Goal: Information Seeking & Learning: Learn about a topic

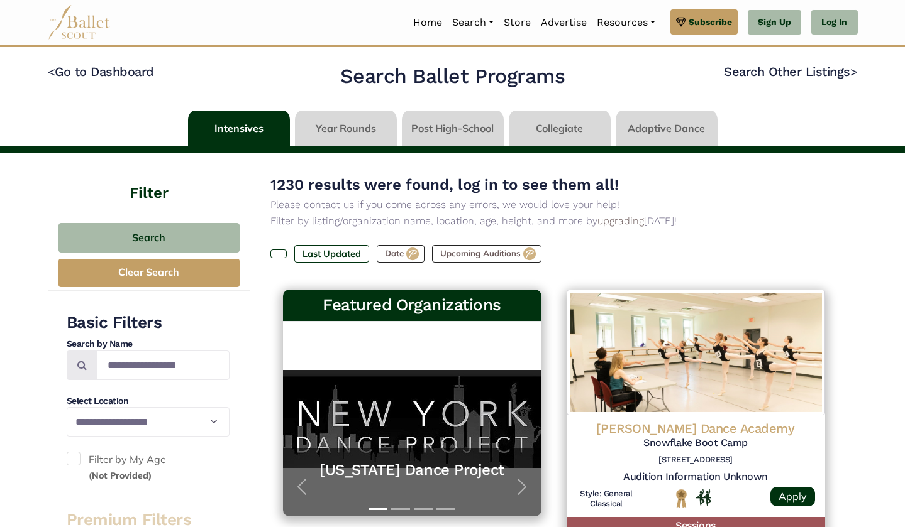
click at [480, 126] on link at bounding box center [453, 129] width 102 height 36
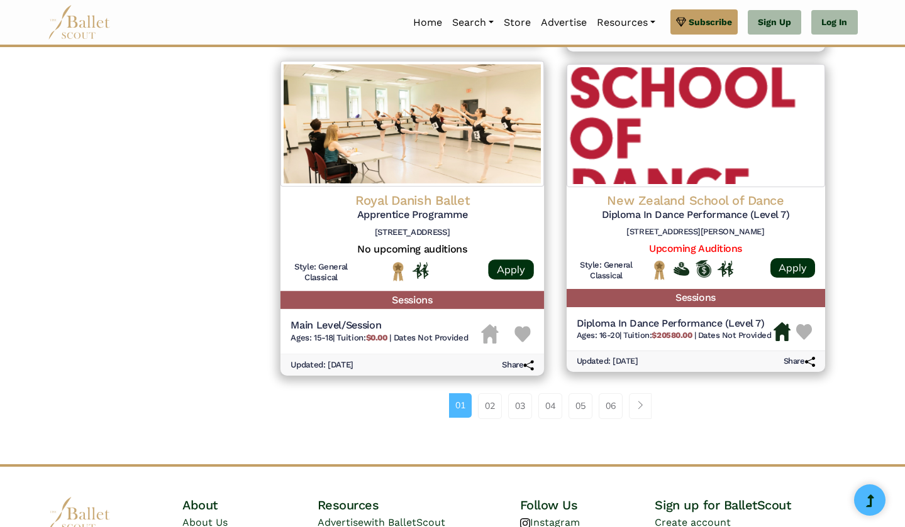
scroll to position [1596, 0]
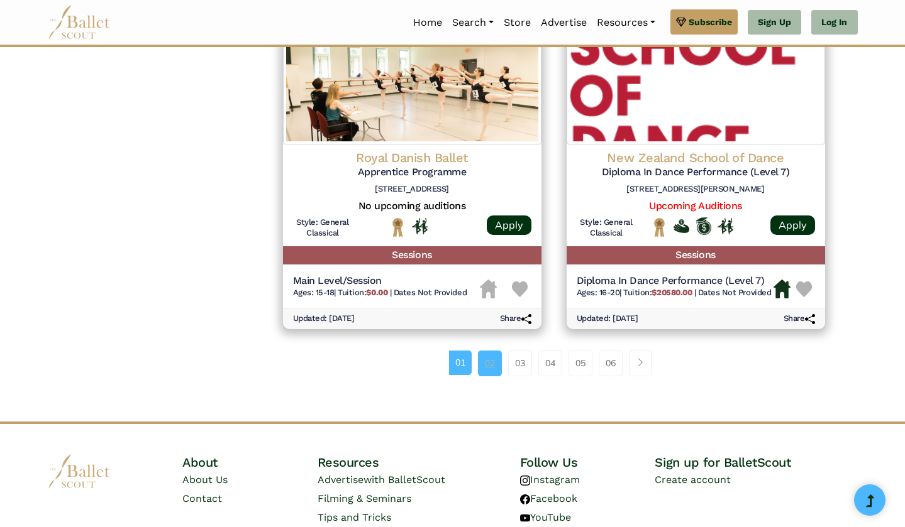
click at [488, 351] on link "02" at bounding box center [490, 363] width 24 height 25
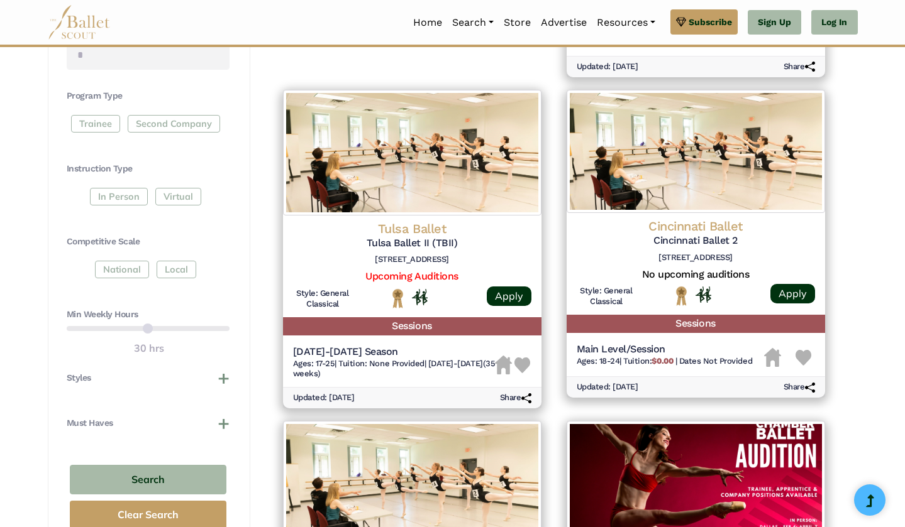
scroll to position [567, 0]
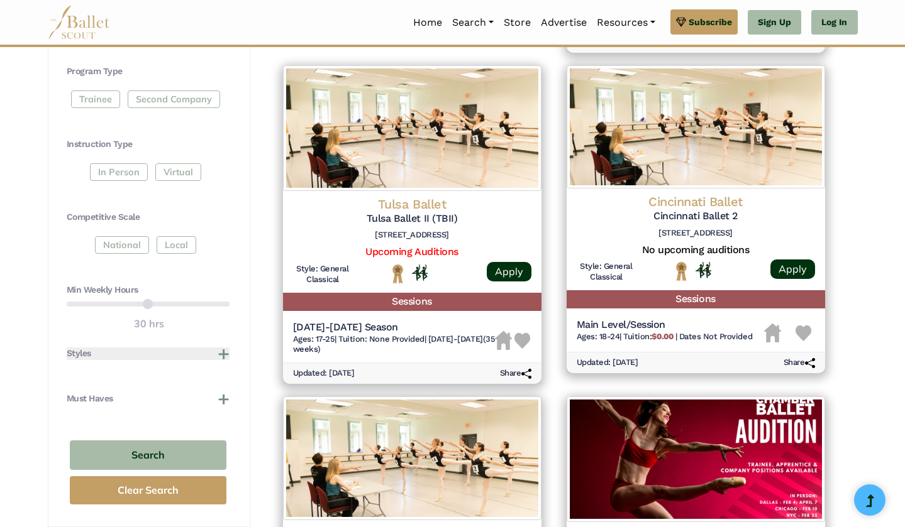
click at [224, 348] on button "Styles" at bounding box center [148, 354] width 163 height 13
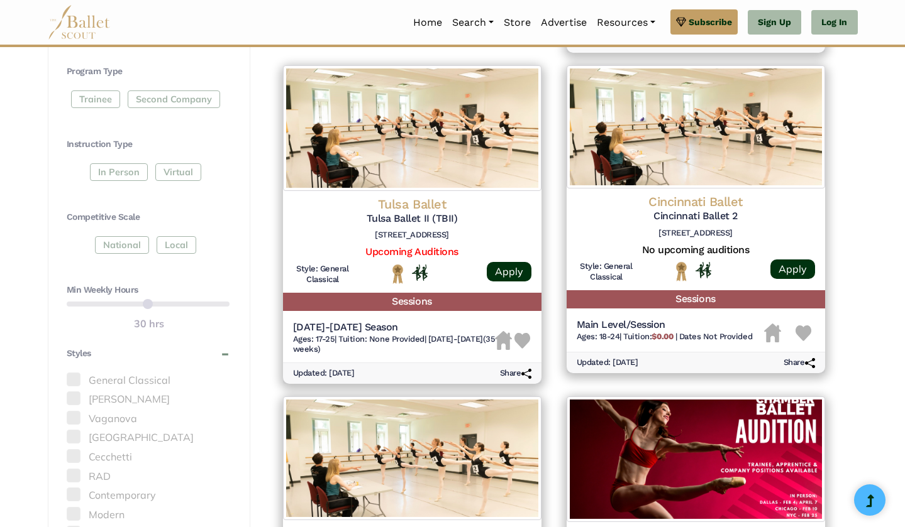
click at [133, 392] on label "[PERSON_NAME]" at bounding box center [148, 400] width 163 height 16
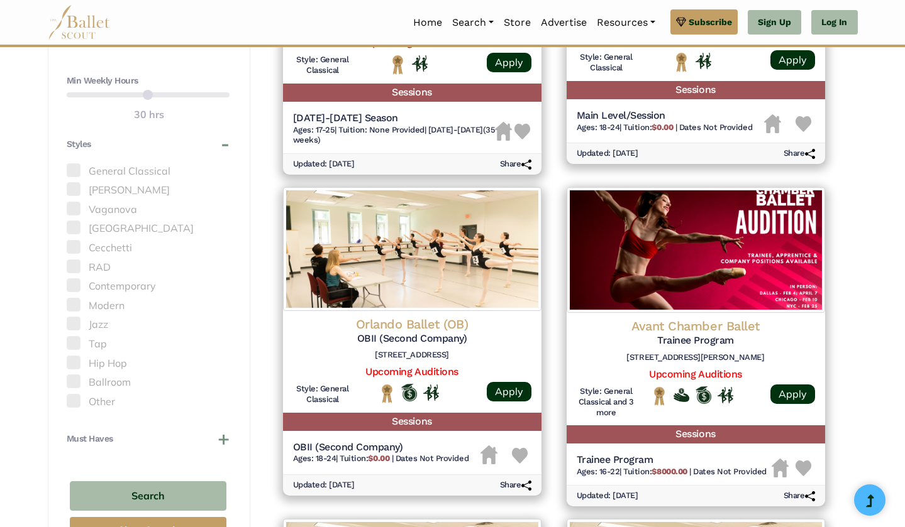
scroll to position [779, 0]
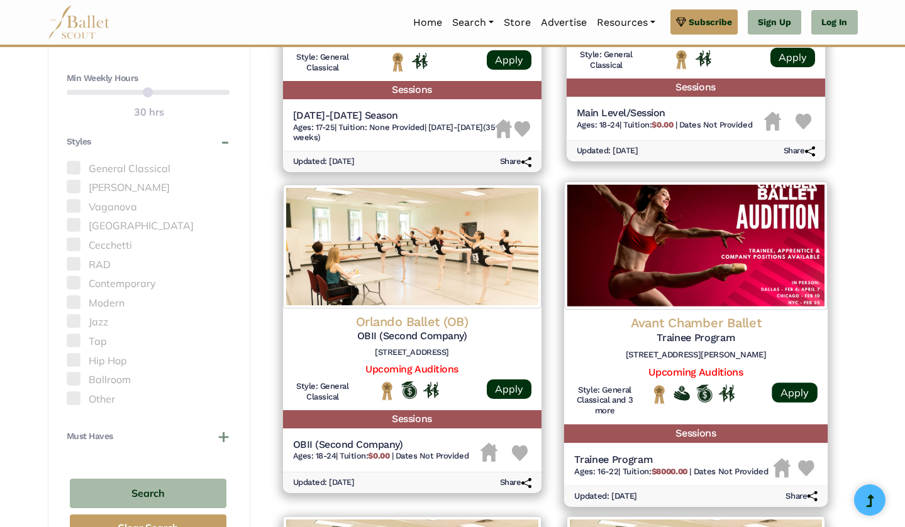
click at [641, 310] on div "Avant Chamber Ballet Trainee Program 2408 Farrington St, Dallas, TX 75207 Upcom…" at bounding box center [694, 367] width 263 height 115
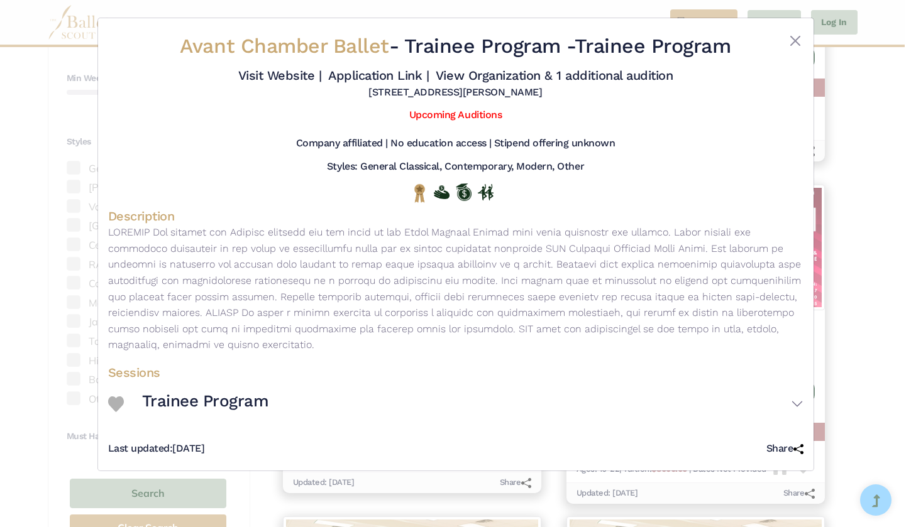
click at [843, 285] on div "Avant Chamber Ballet - Trainee Program - Trainee Program Visit Website | Applic…" at bounding box center [455, 263] width 911 height 527
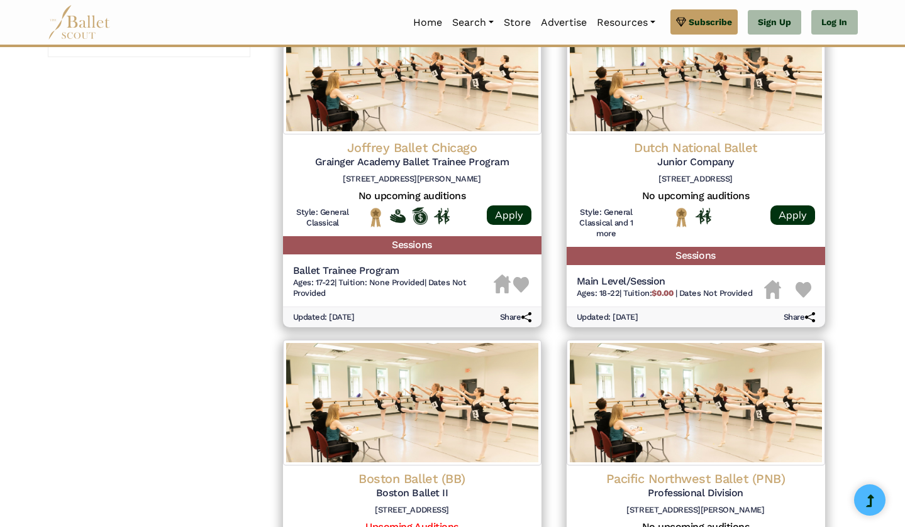
scroll to position [1416, 0]
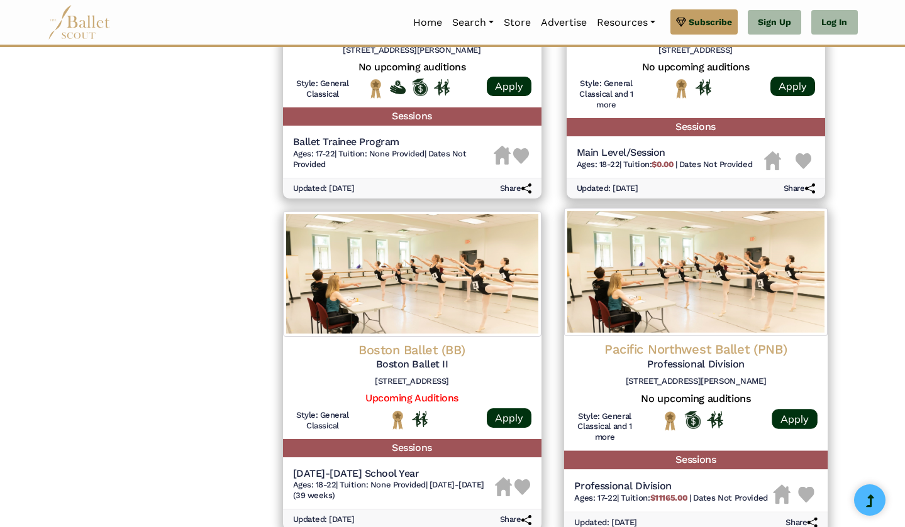
click at [736, 299] on img at bounding box center [694, 272] width 263 height 128
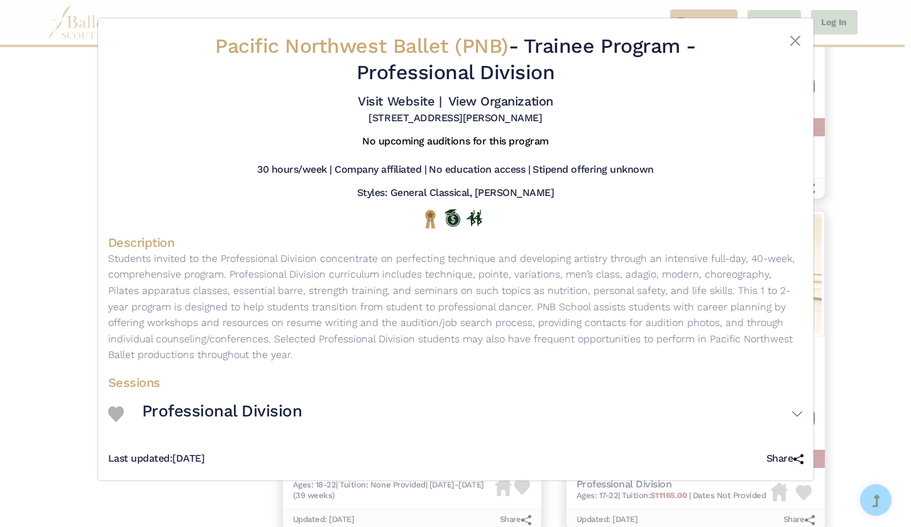
click at [871, 324] on div "Pacific Northwest Ballet (PNB) - Trainee Program - Professional Division Visit …" at bounding box center [455, 263] width 911 height 527
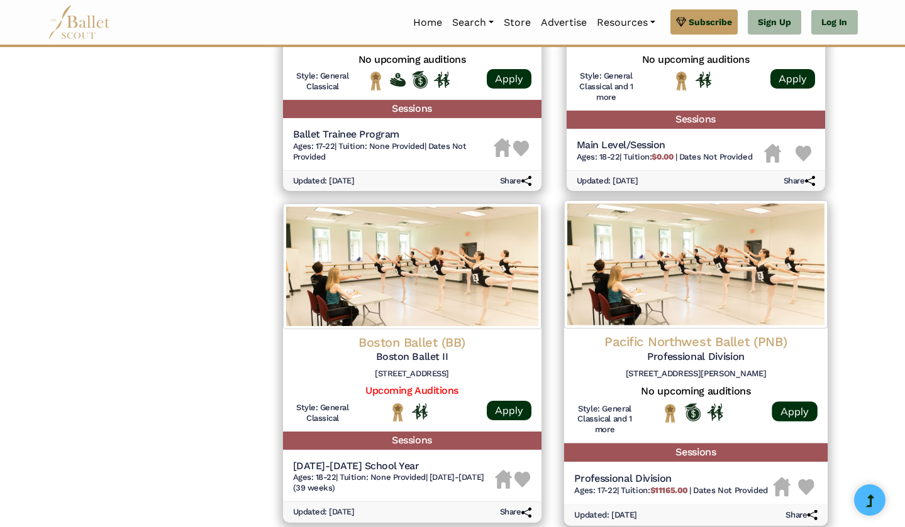
scroll to position [1423, 0]
click at [708, 329] on div "Pacific Northwest Ballet (PNB) Professional Division 301 Mercer St, Seattle, WA…" at bounding box center [694, 386] width 263 height 115
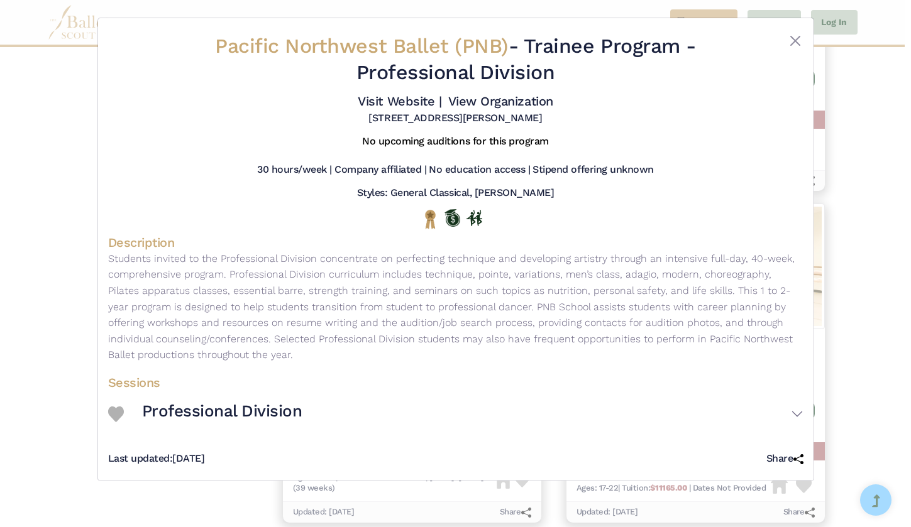
click at [836, 310] on div "Pacific Northwest Ballet (PNB) - Trainee Program - Professional Division Visit …" at bounding box center [455, 263] width 911 height 527
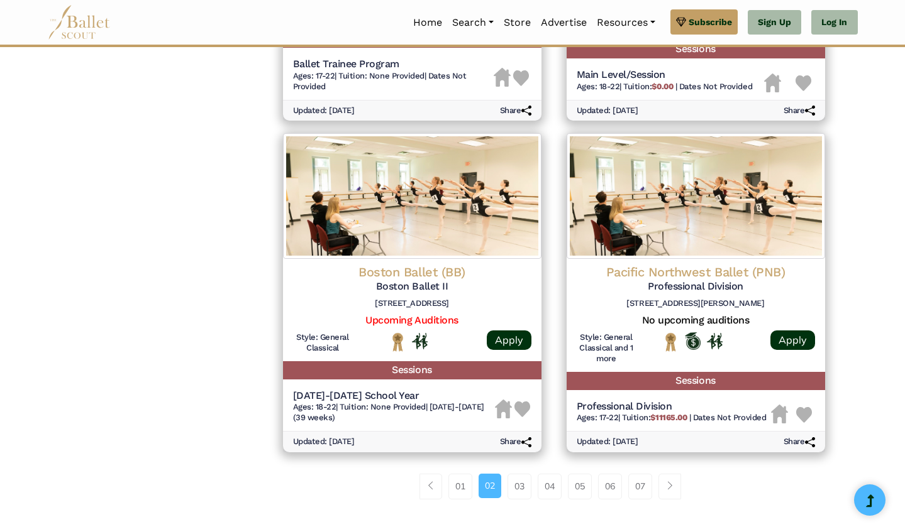
scroll to position [1498, 0]
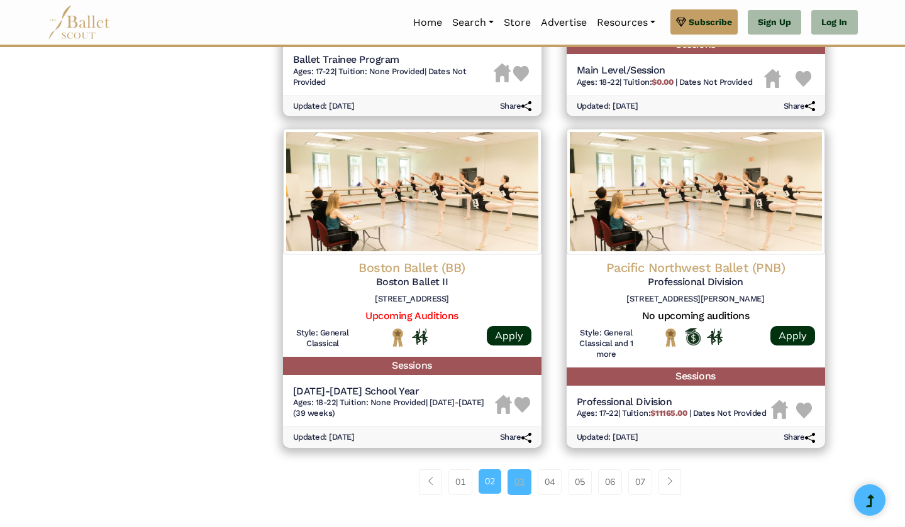
click at [519, 470] on link "03" at bounding box center [519, 482] width 24 height 25
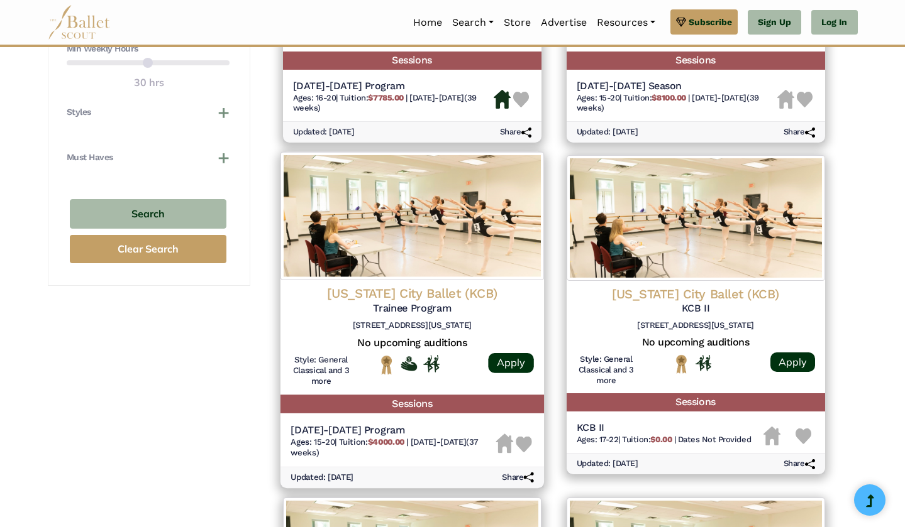
scroll to position [815, 0]
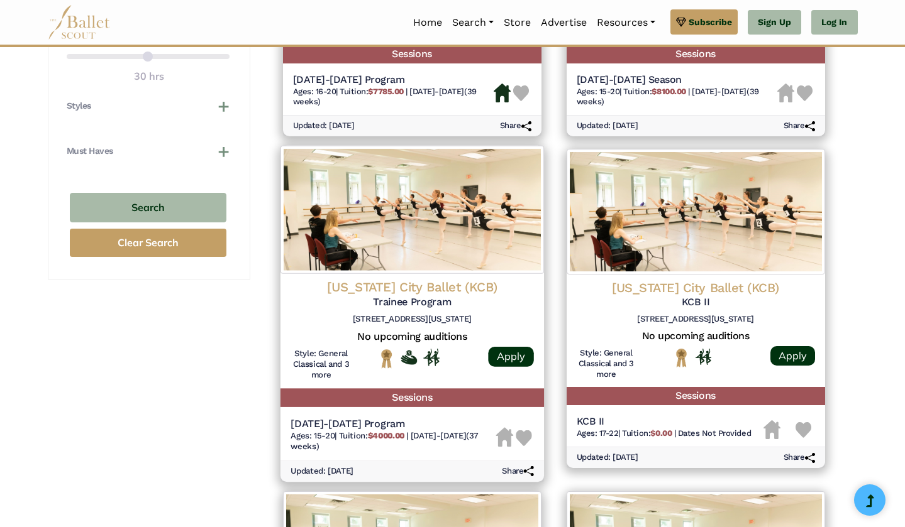
click at [490, 314] on h6 "500 W Pershing Rd Kansas City MO 64108" at bounding box center [411, 319] width 243 height 11
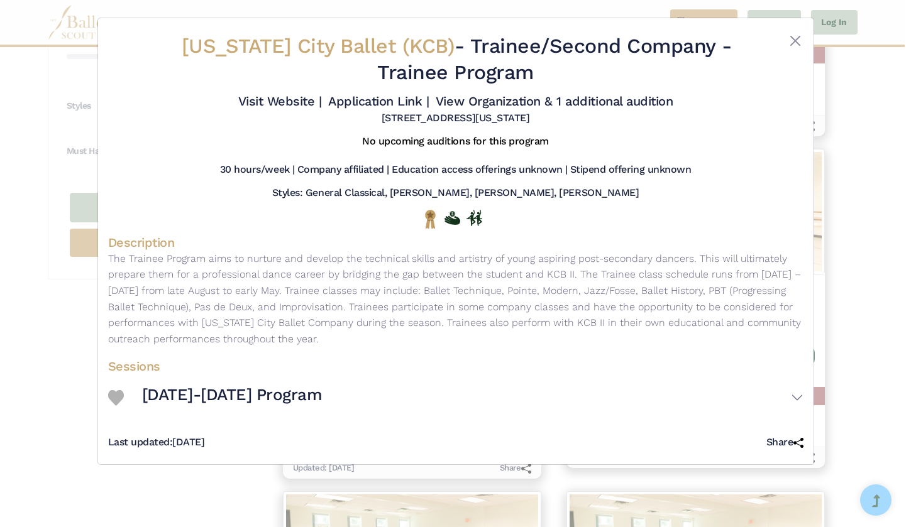
click at [70, 317] on div "Kansas City Ballet (KCB) - Trainee/Second Company - Trainee Program Visit Websi…" at bounding box center [455, 263] width 911 height 527
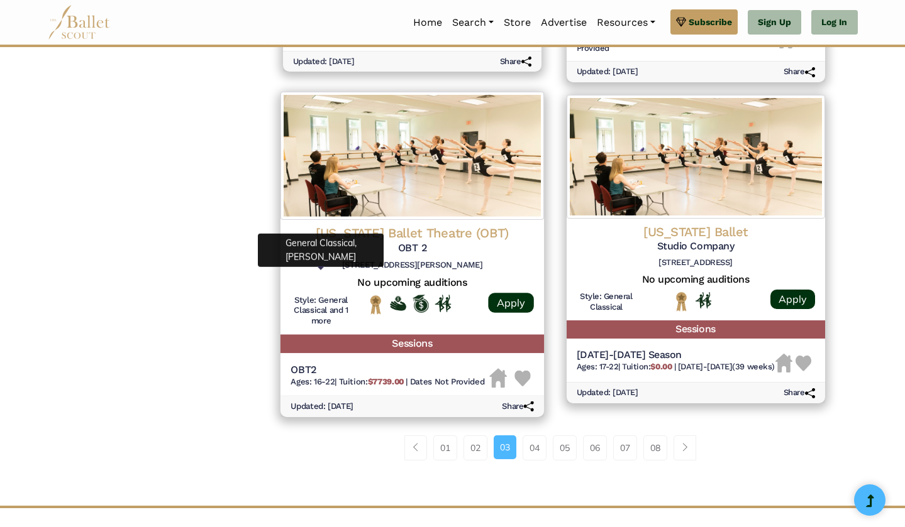
scroll to position [1552, 0]
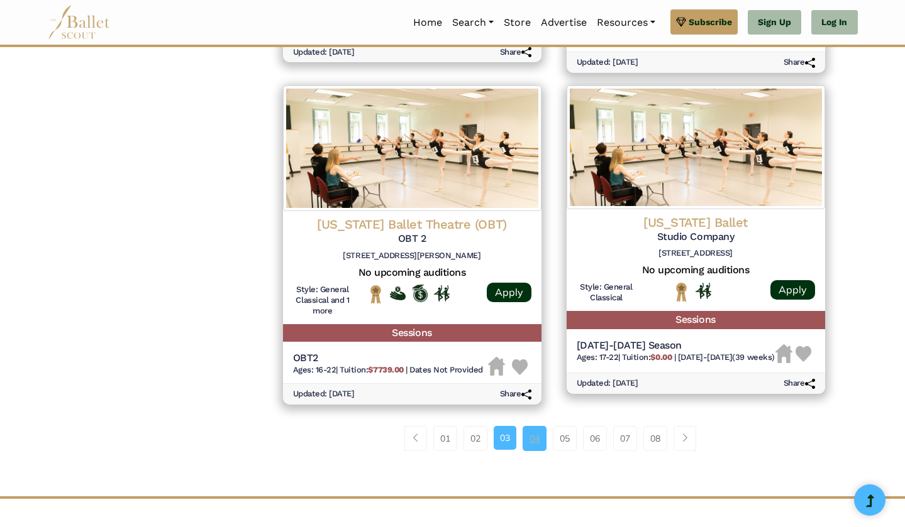
click at [527, 426] on link "04" at bounding box center [534, 438] width 24 height 25
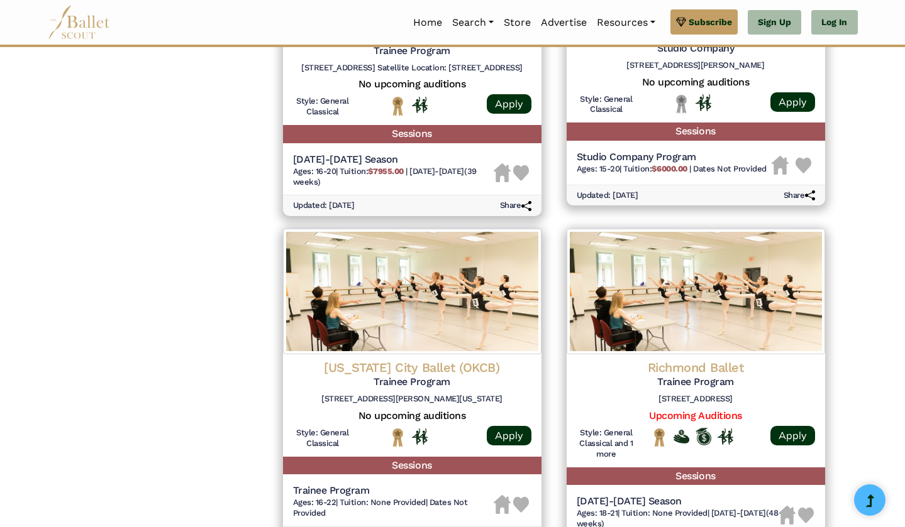
scroll to position [1514, 0]
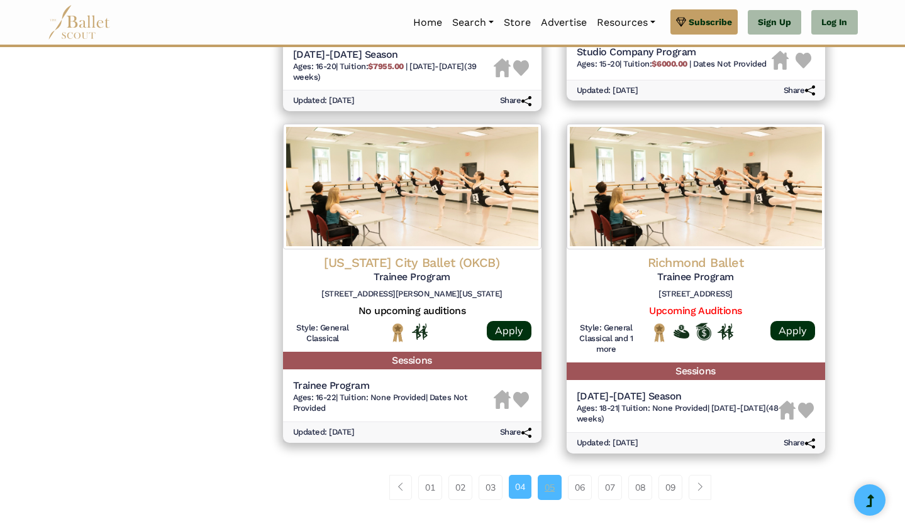
click at [556, 475] on link "05" at bounding box center [549, 487] width 24 height 25
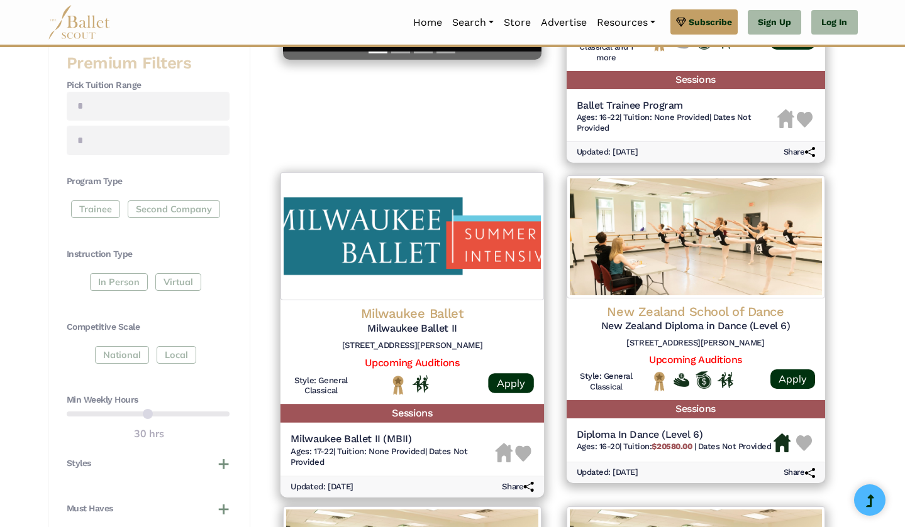
scroll to position [461, 0]
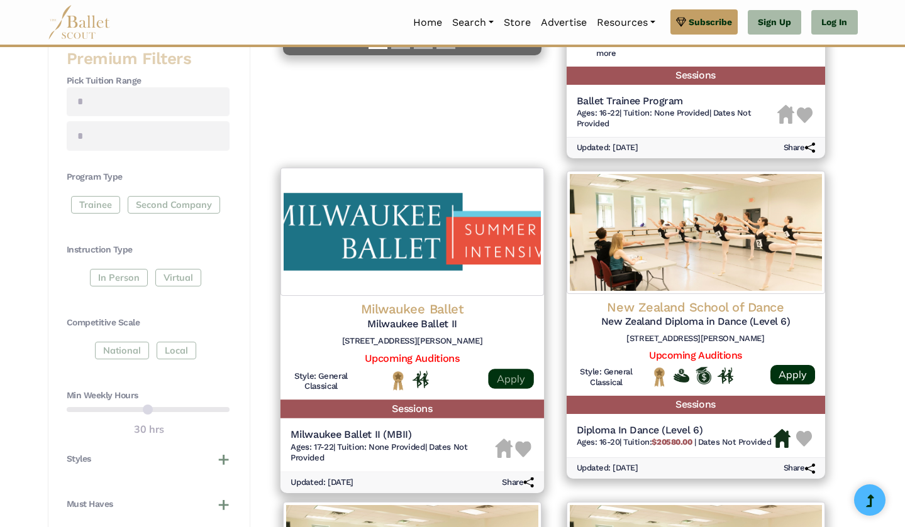
click at [506, 368] on link "Apply" at bounding box center [510, 378] width 45 height 20
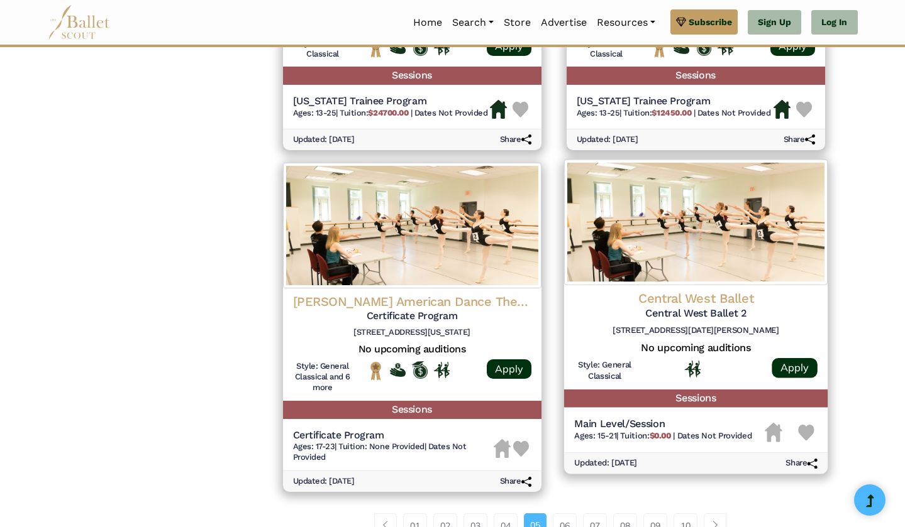
scroll to position [1525, 0]
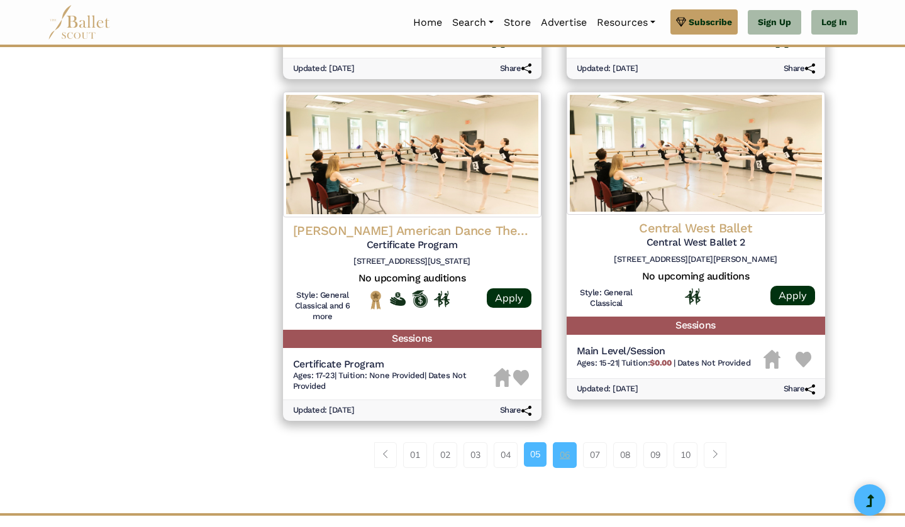
click at [566, 443] on link "06" at bounding box center [565, 455] width 24 height 25
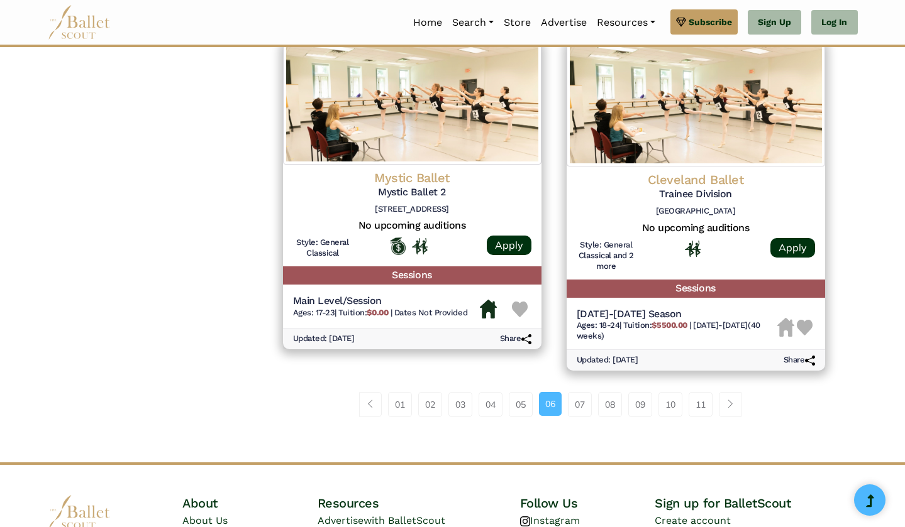
scroll to position [1602, 0]
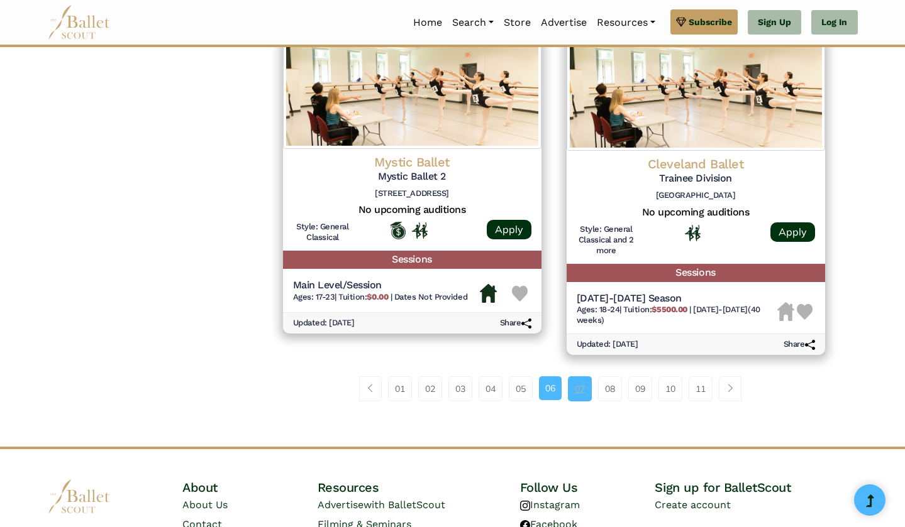
click at [580, 377] on link "07" at bounding box center [580, 389] width 24 height 25
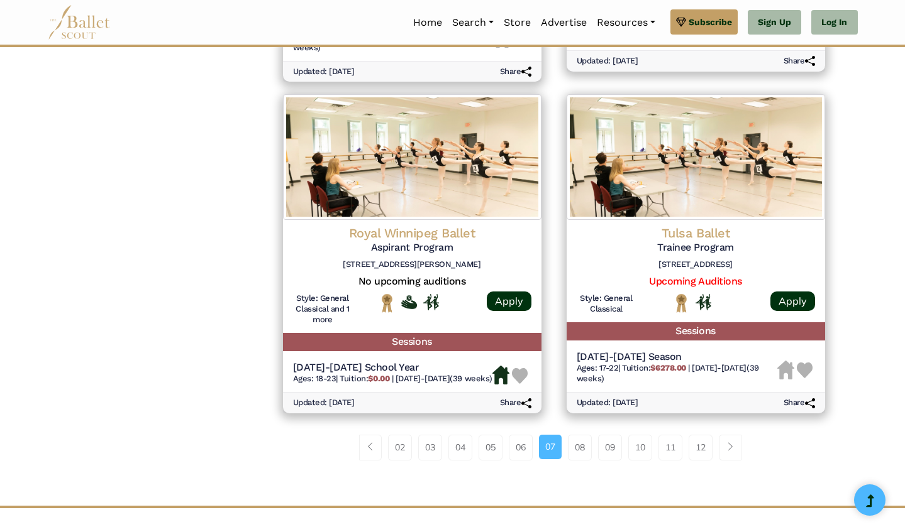
scroll to position [1614, 0]
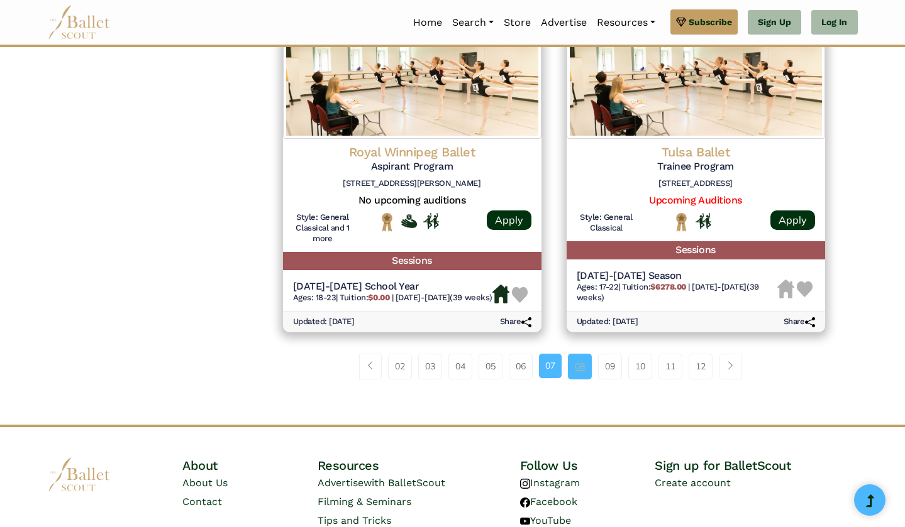
click at [579, 354] on link "08" at bounding box center [580, 366] width 24 height 25
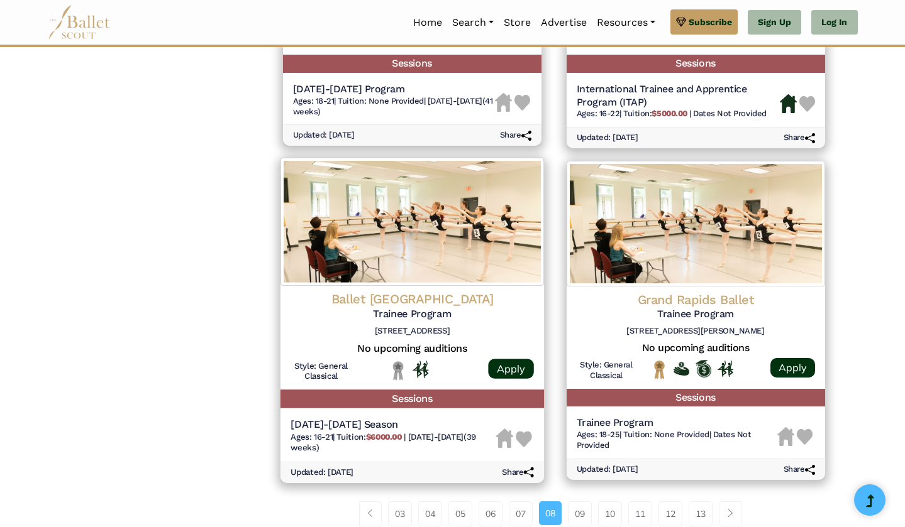
scroll to position [1479, 0]
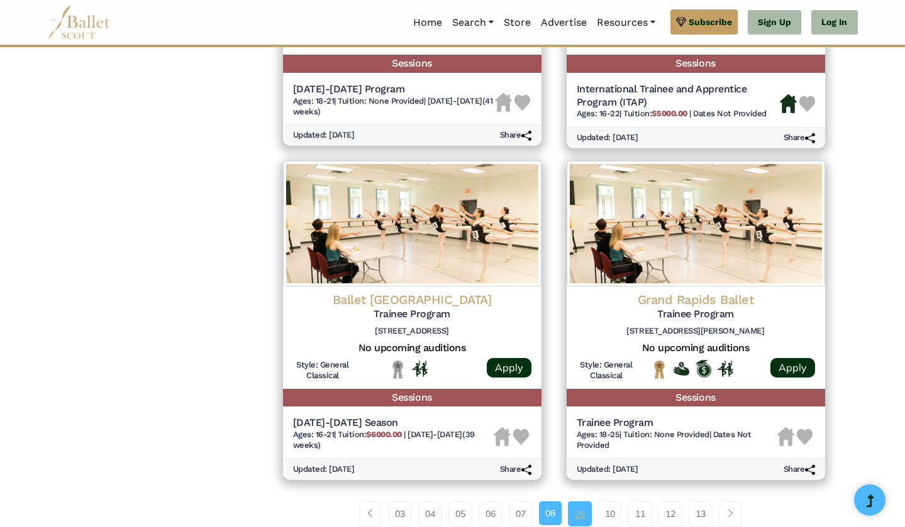
click at [583, 502] on link "09" at bounding box center [580, 514] width 24 height 25
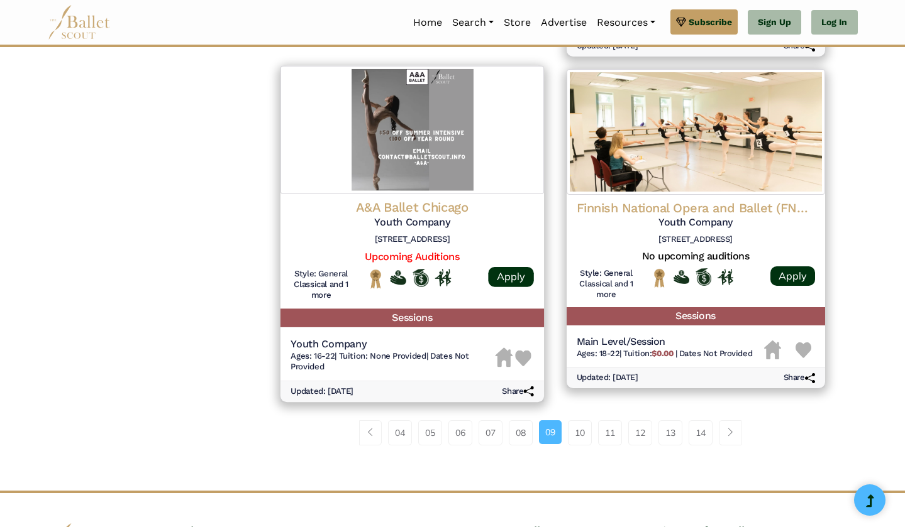
scroll to position [1679, 0]
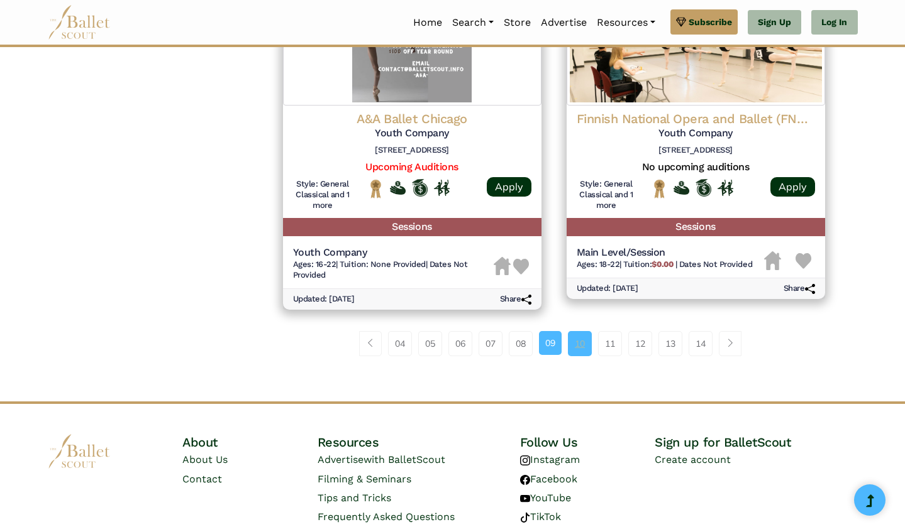
click at [580, 331] on link "10" at bounding box center [580, 343] width 24 height 25
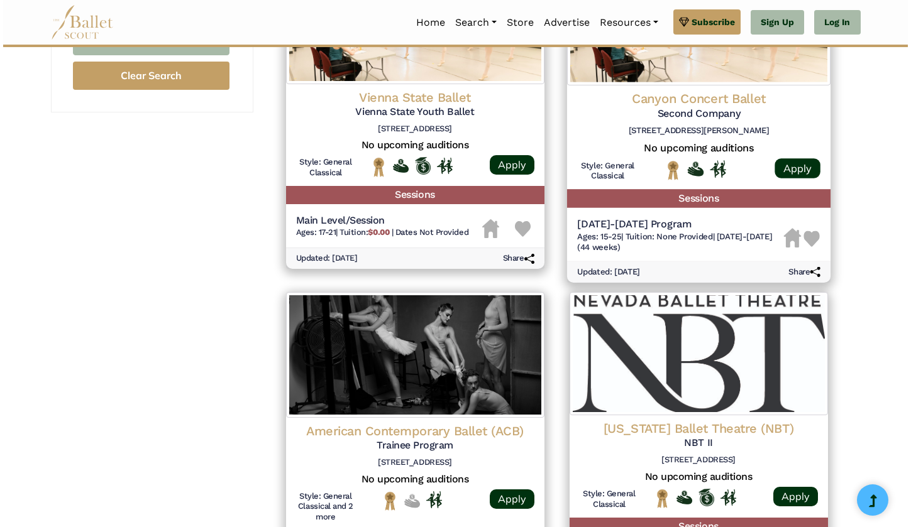
scroll to position [1021, 0]
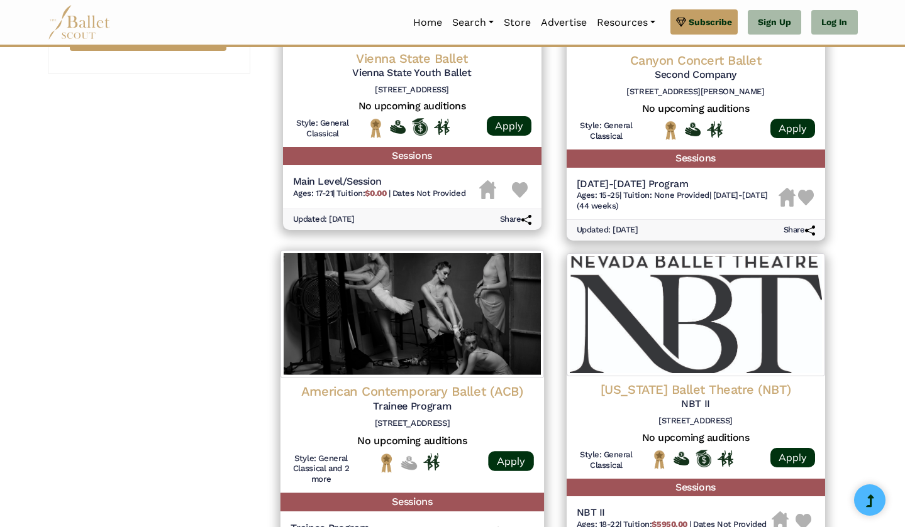
click at [368, 351] on img at bounding box center [411, 314] width 263 height 128
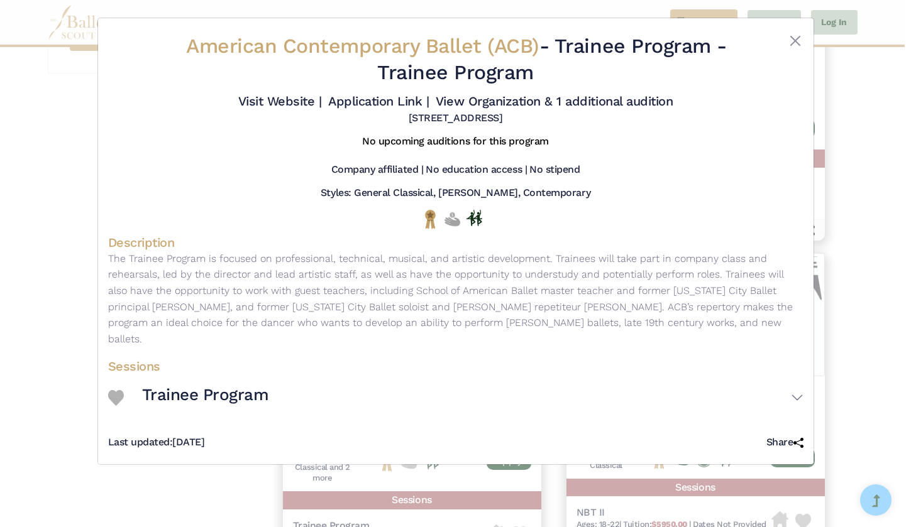
click at [57, 404] on div "American Contemporary Ballet (ACB) - Trainee Program - Trainee Program Visit We…" at bounding box center [455, 263] width 911 height 527
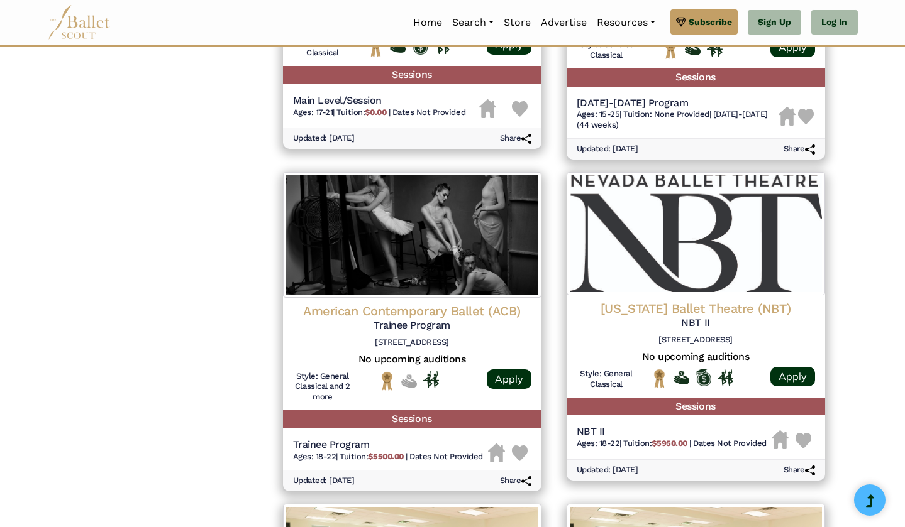
scroll to position [1102, 0]
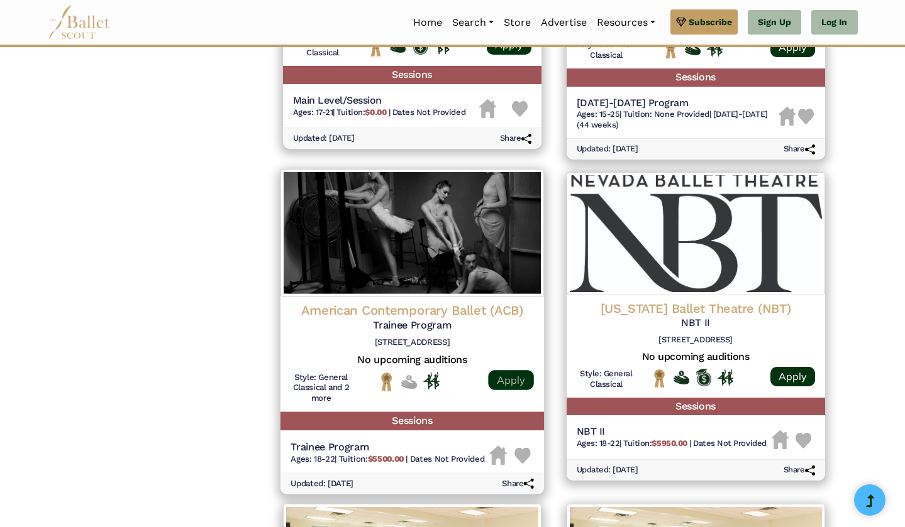
click at [511, 370] on link "Apply" at bounding box center [510, 380] width 45 height 20
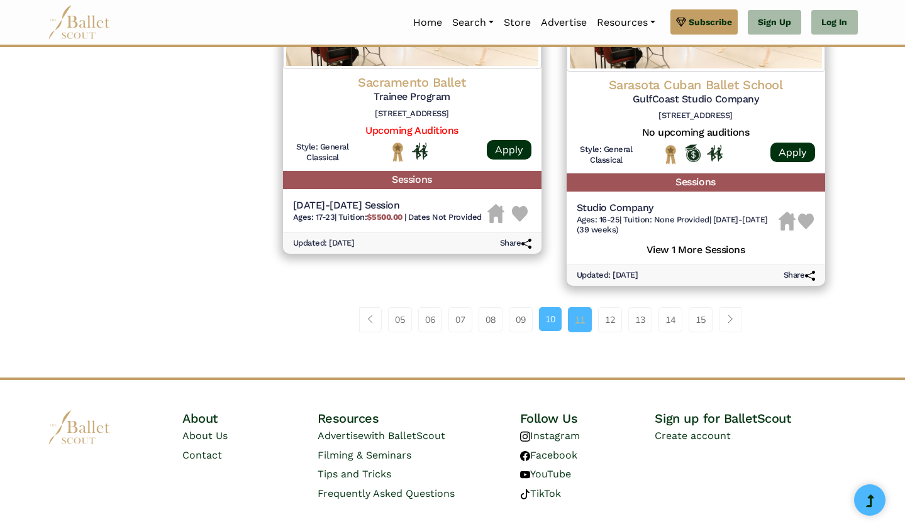
scroll to position [1660, 0]
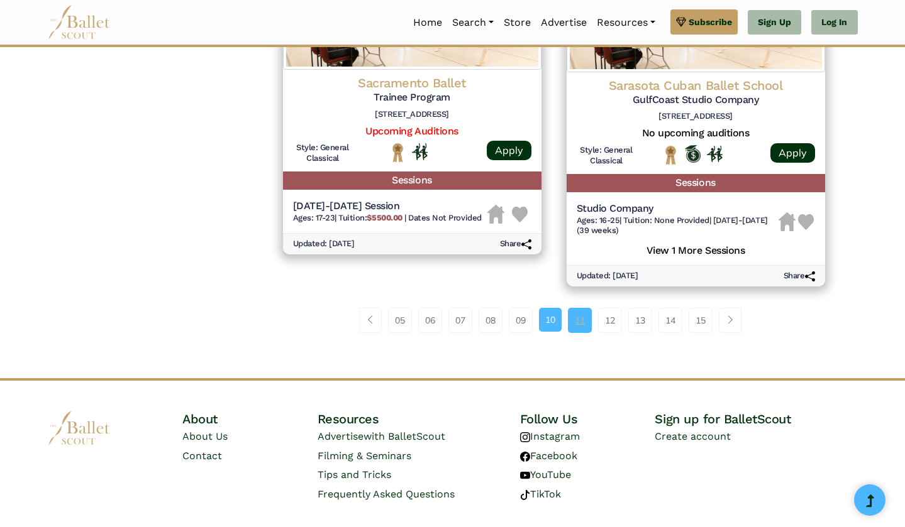
click at [578, 308] on link "11" at bounding box center [580, 320] width 24 height 25
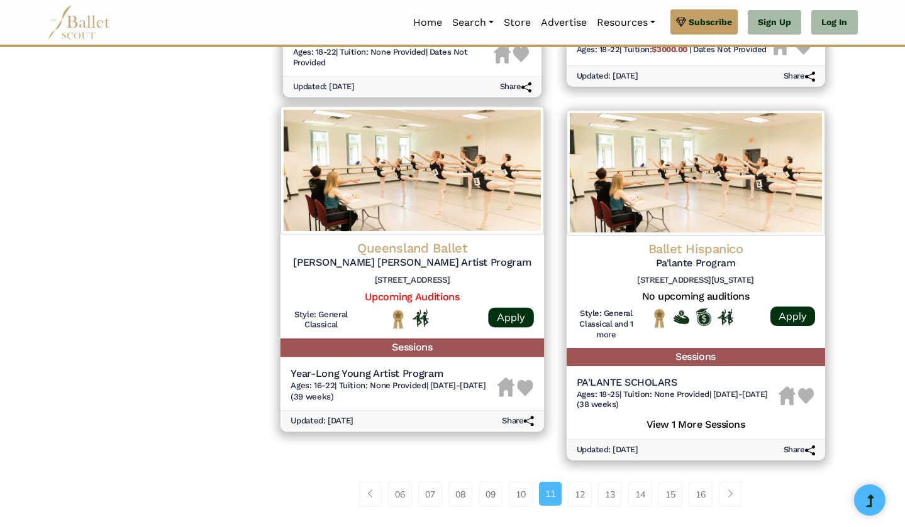
scroll to position [1603, 0]
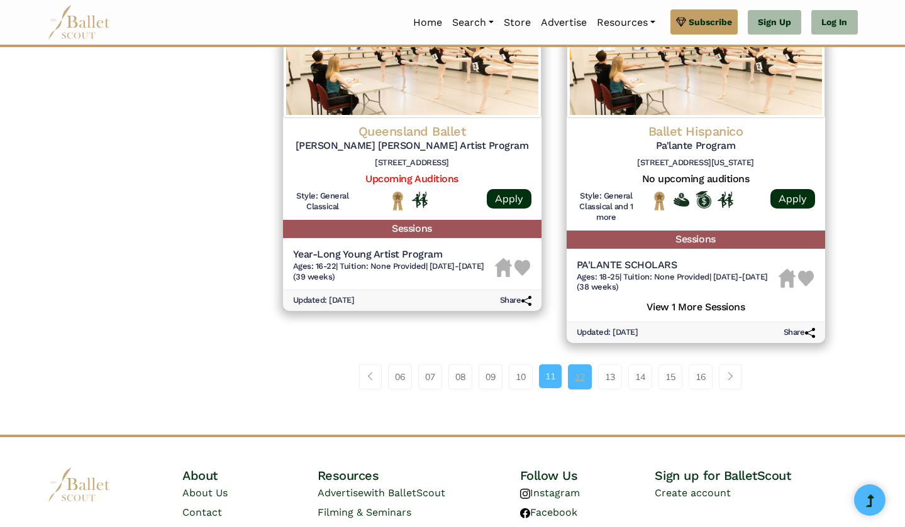
click at [583, 365] on link "12" at bounding box center [580, 377] width 24 height 25
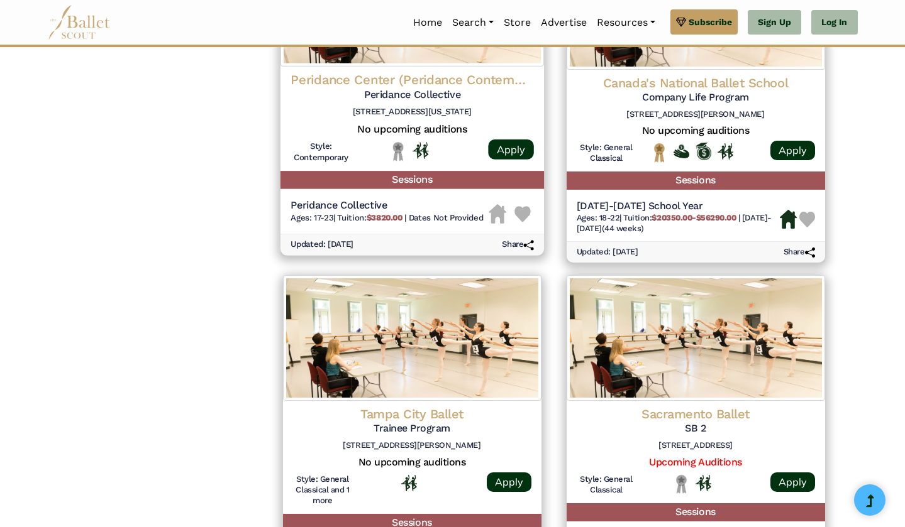
scroll to position [1494, 0]
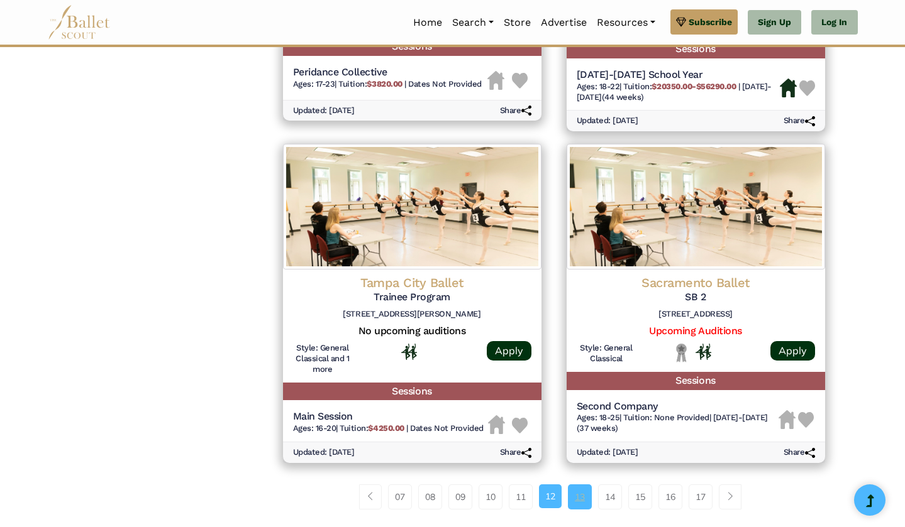
click at [584, 485] on link "13" at bounding box center [580, 497] width 24 height 25
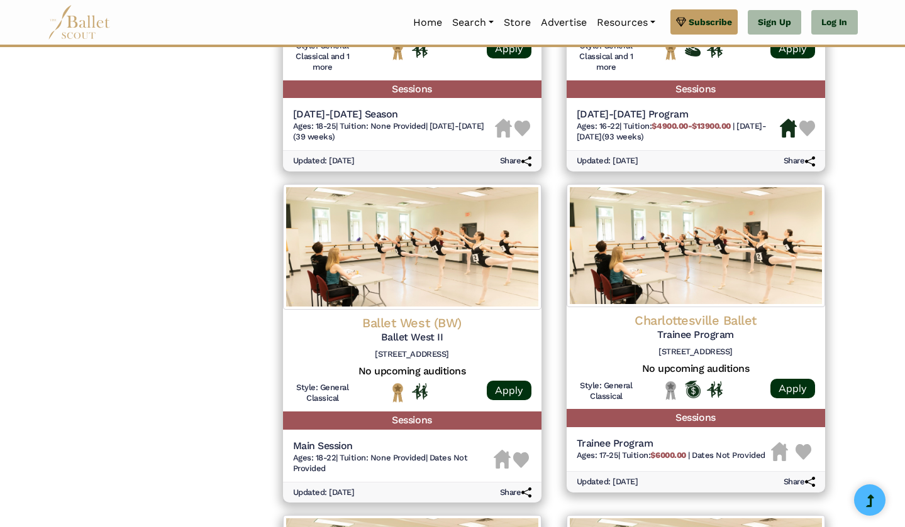
scroll to position [1228, 0]
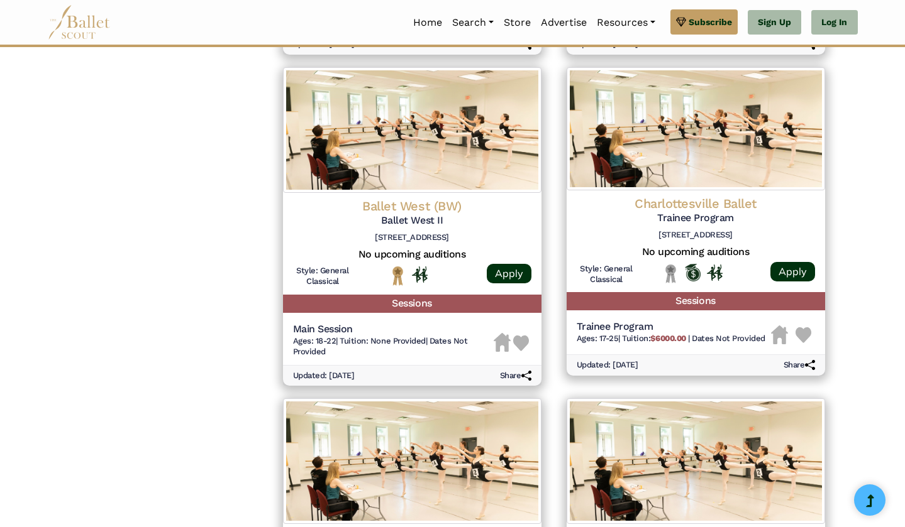
click at [547, 0] on nav "Home Search Organizations Programs Auditions Jobs" at bounding box center [453, 22] width 810 height 45
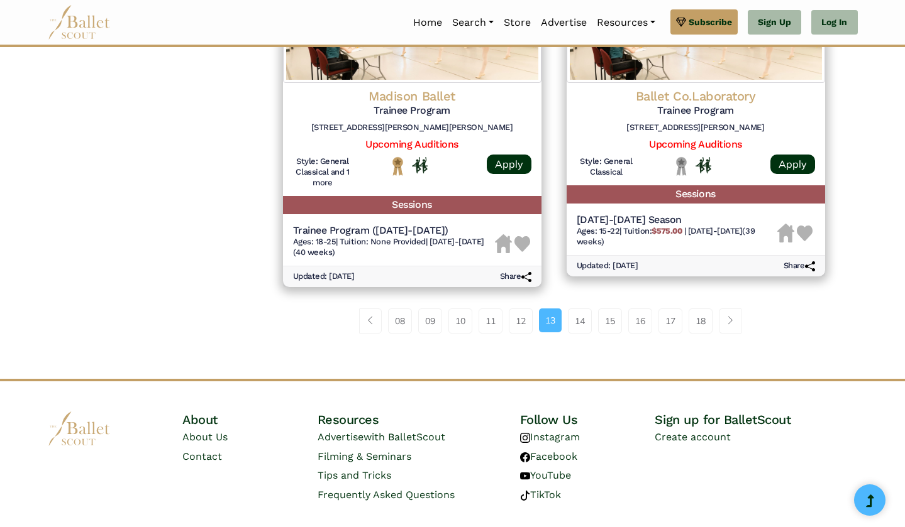
scroll to position [1669, 0]
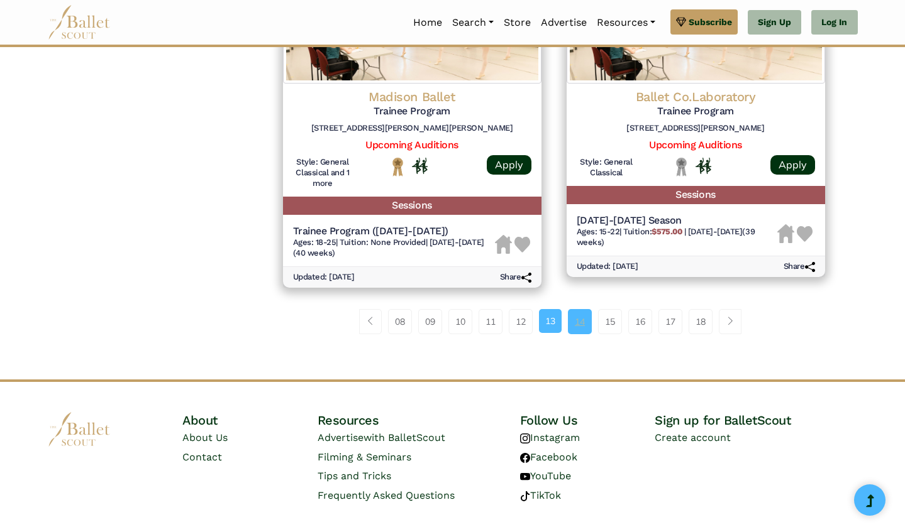
click at [585, 309] on link "14" at bounding box center [580, 321] width 24 height 25
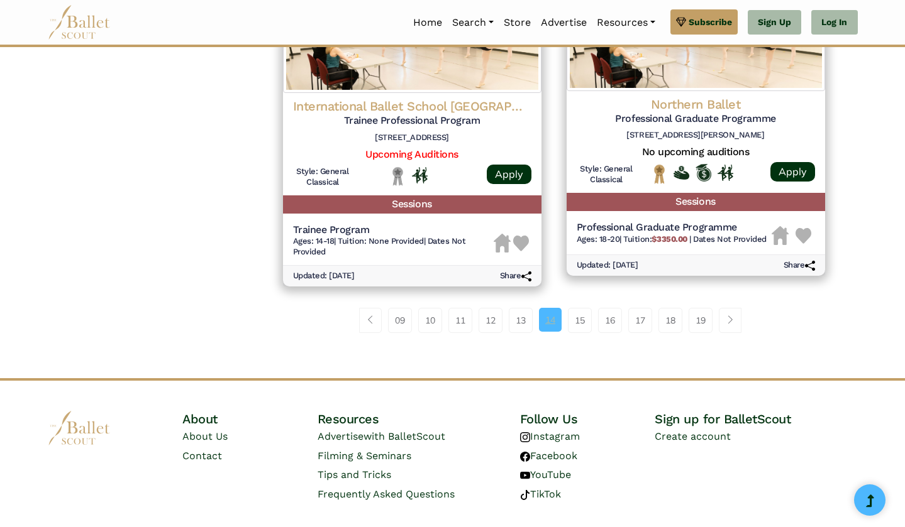
scroll to position [1669, 0]
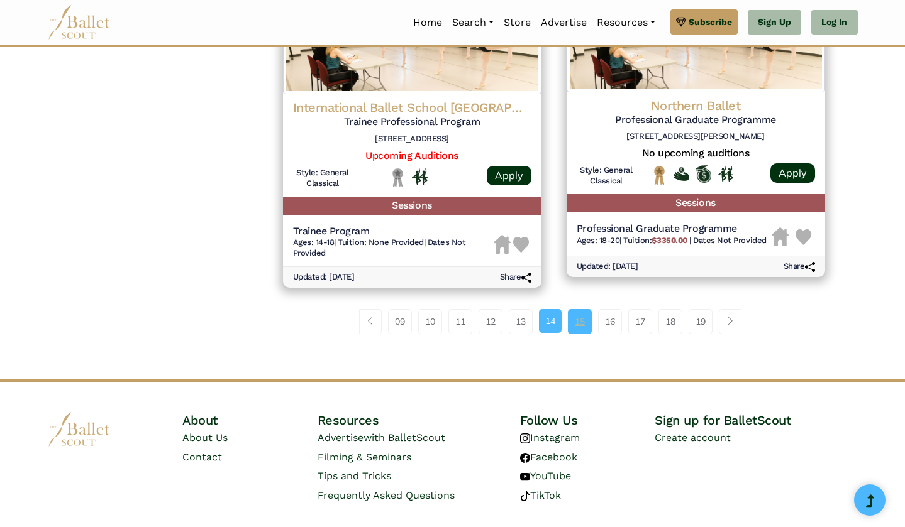
click at [576, 309] on link "15" at bounding box center [580, 321] width 24 height 25
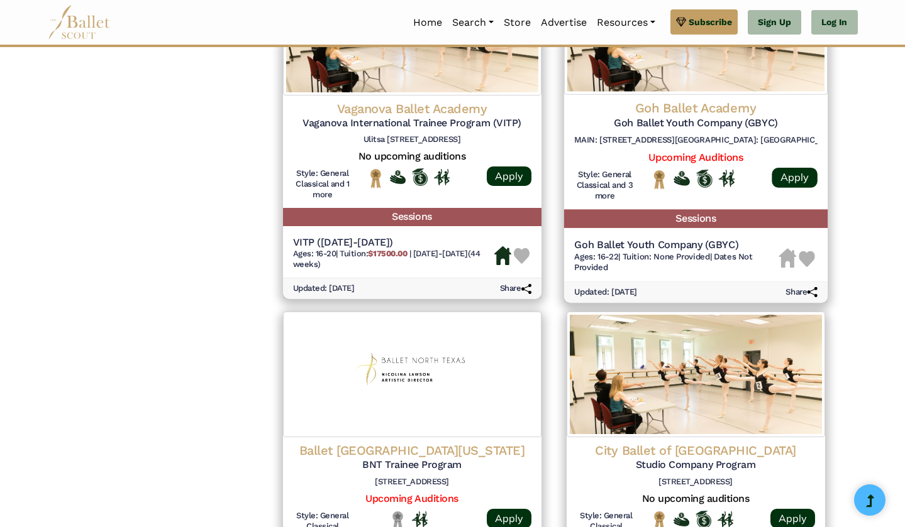
scroll to position [1485, 0]
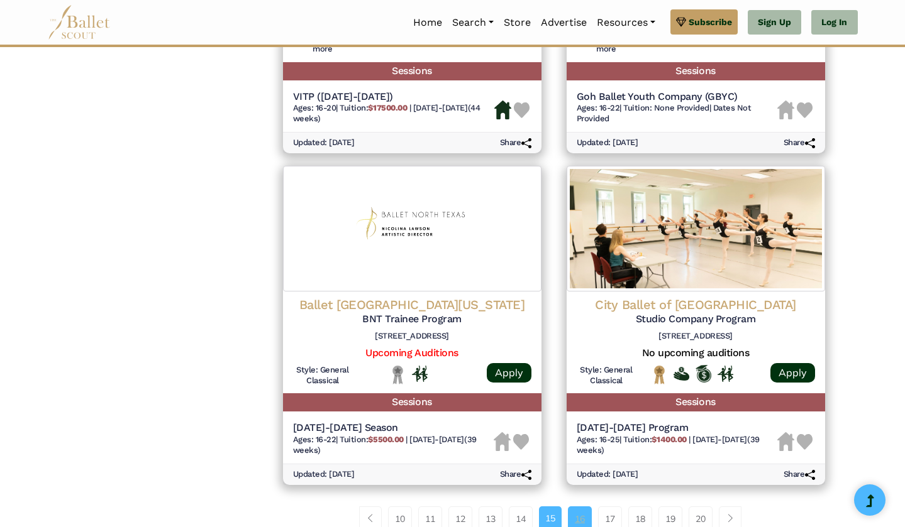
click at [588, 507] on link "16" at bounding box center [580, 519] width 24 height 25
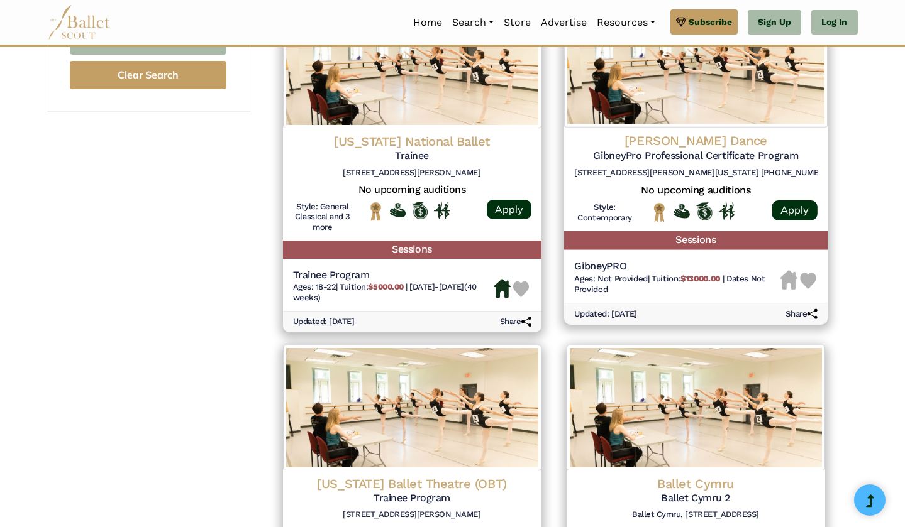
scroll to position [1206, 0]
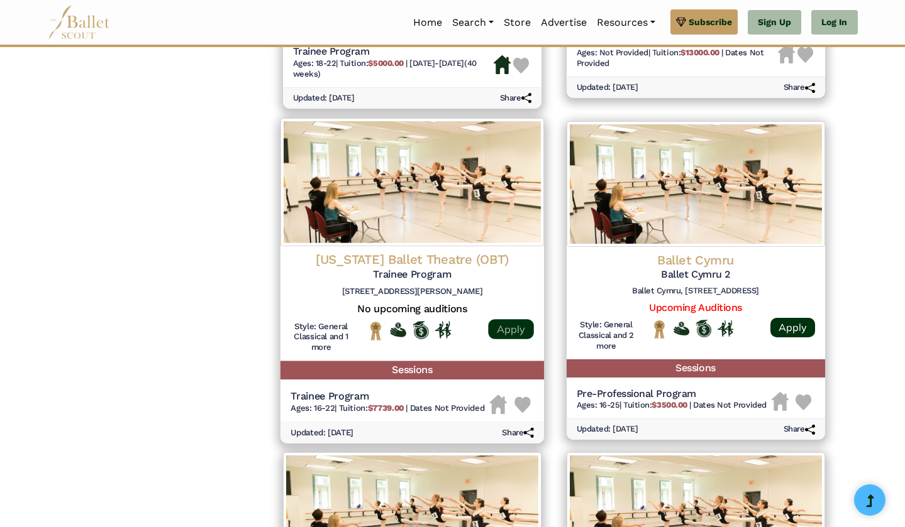
click at [505, 319] on link "Apply" at bounding box center [510, 329] width 45 height 20
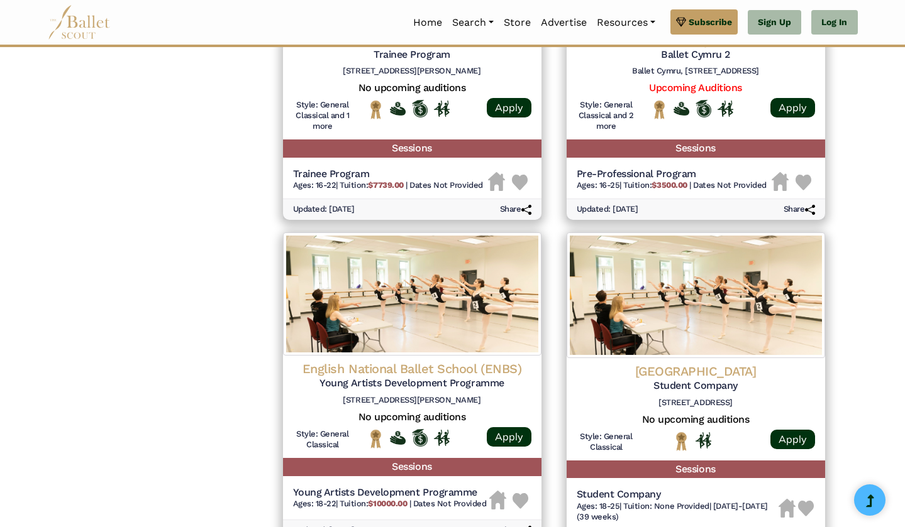
scroll to position [1572, 0]
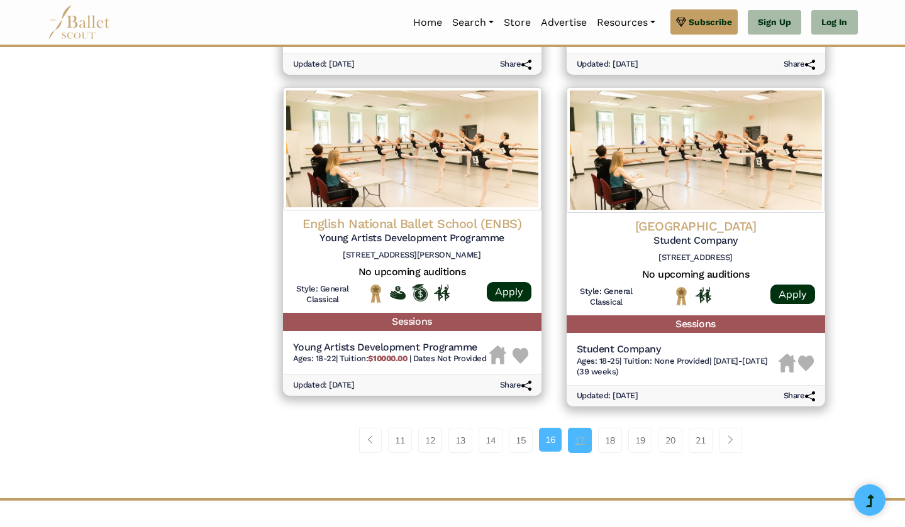
click at [579, 428] on link "17" at bounding box center [580, 440] width 24 height 25
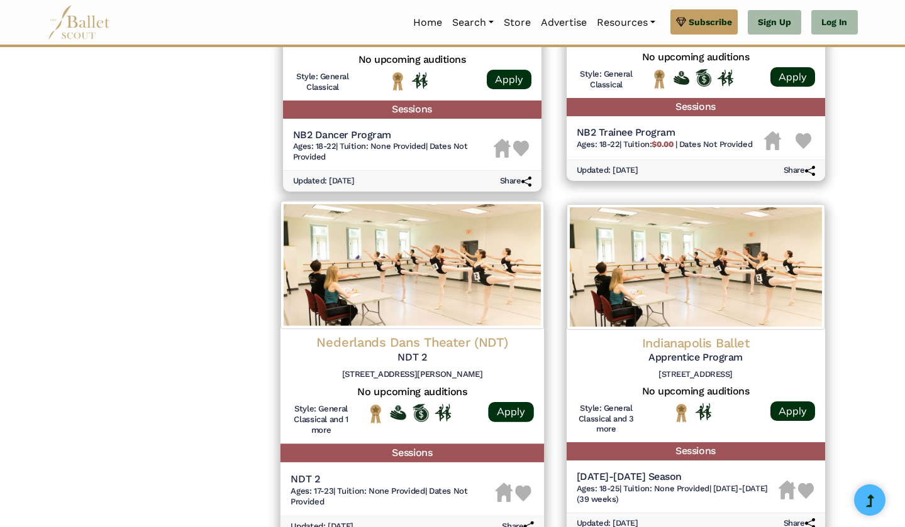
scroll to position [1561, 0]
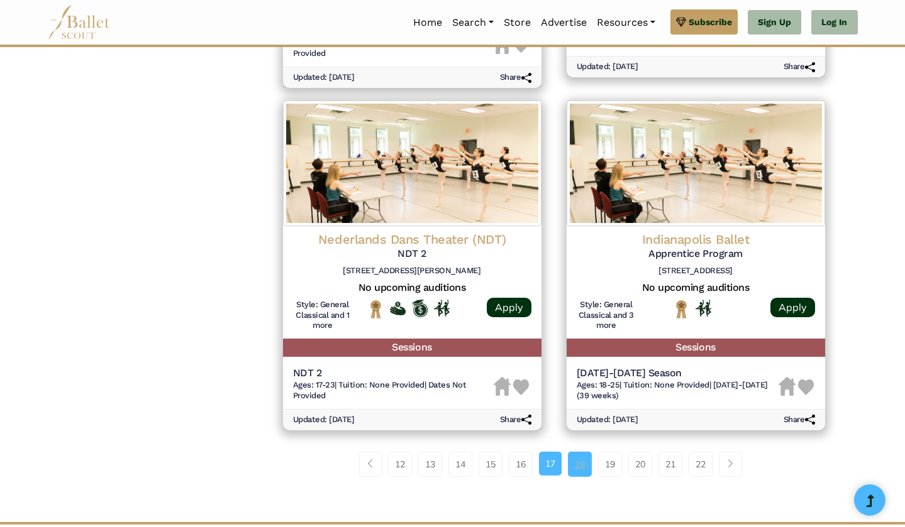
click at [582, 452] on link "18" at bounding box center [580, 464] width 24 height 25
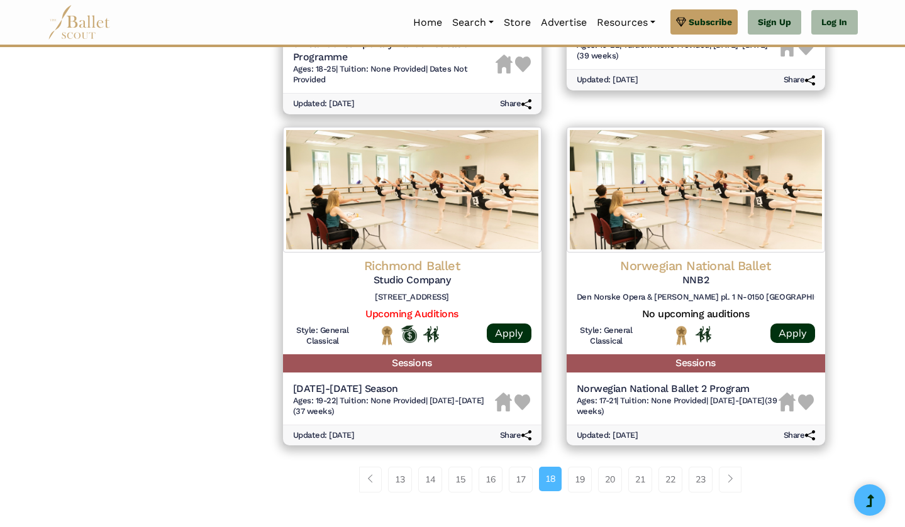
scroll to position [1702, 0]
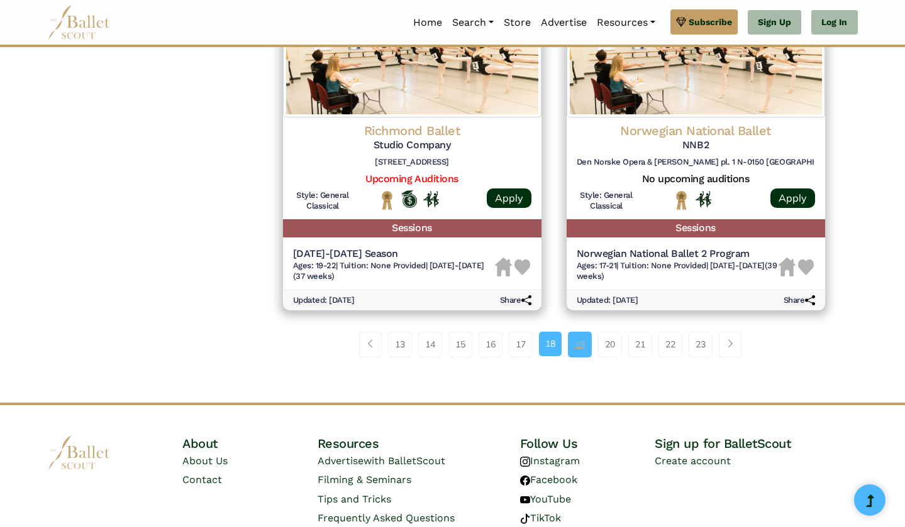
click at [583, 332] on link "19" at bounding box center [580, 344] width 24 height 25
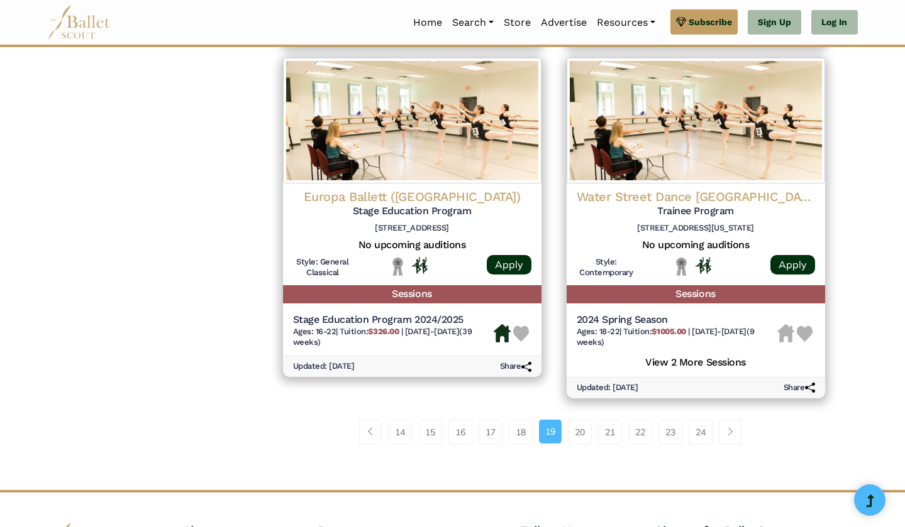
scroll to position [1672, 0]
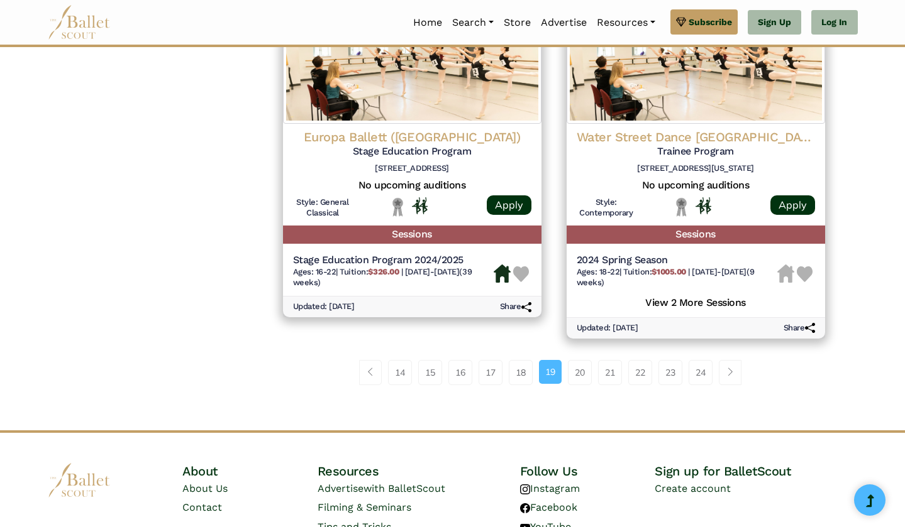
click at [582, 360] on div "14 15 16 17 18 19 20 21 22" at bounding box center [553, 377] width 567 height 65
click at [582, 360] on link "20" at bounding box center [580, 372] width 24 height 25
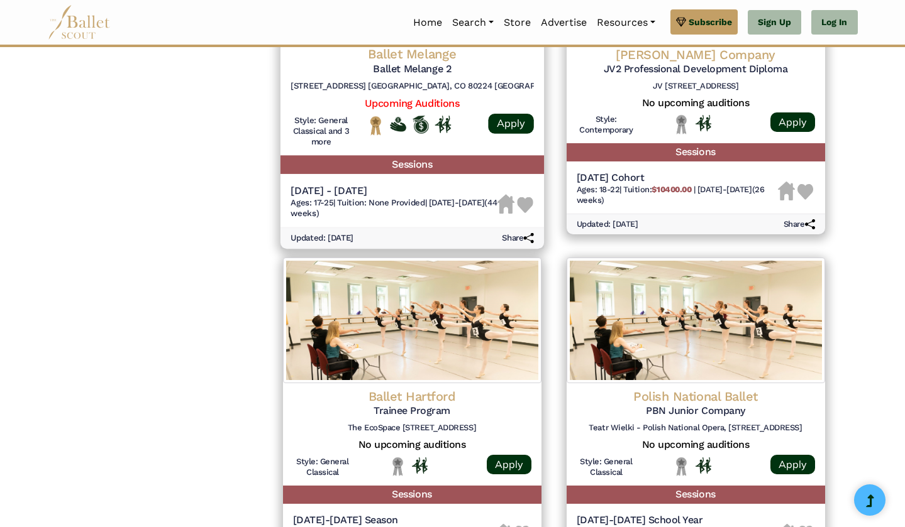
scroll to position [1482, 0]
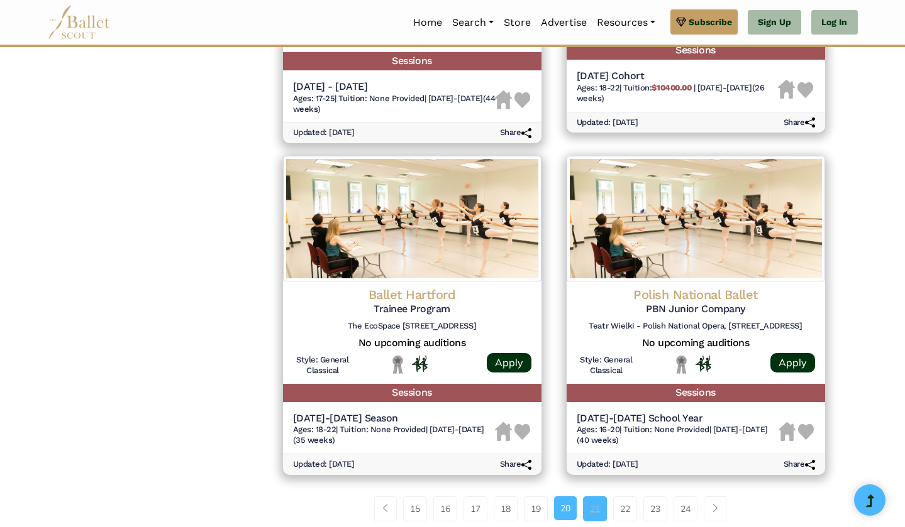
click at [590, 497] on link "21" at bounding box center [595, 509] width 24 height 25
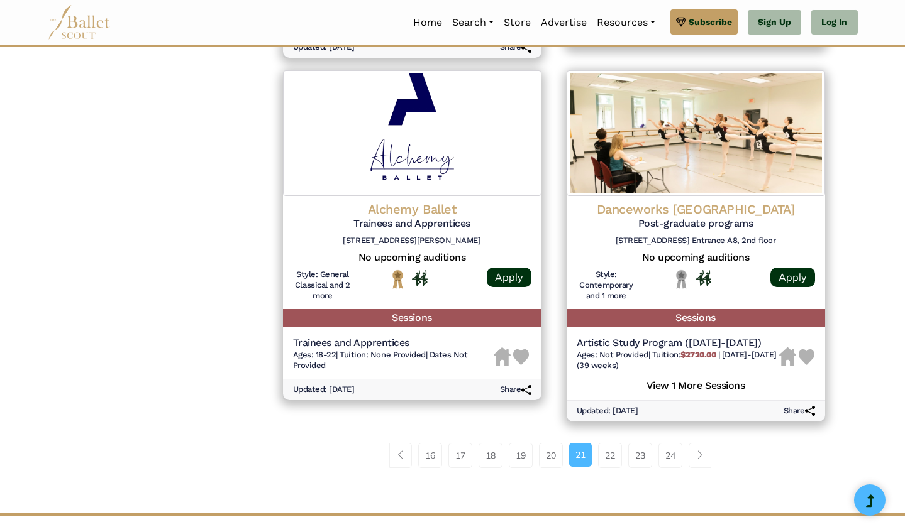
scroll to position [1644, 0]
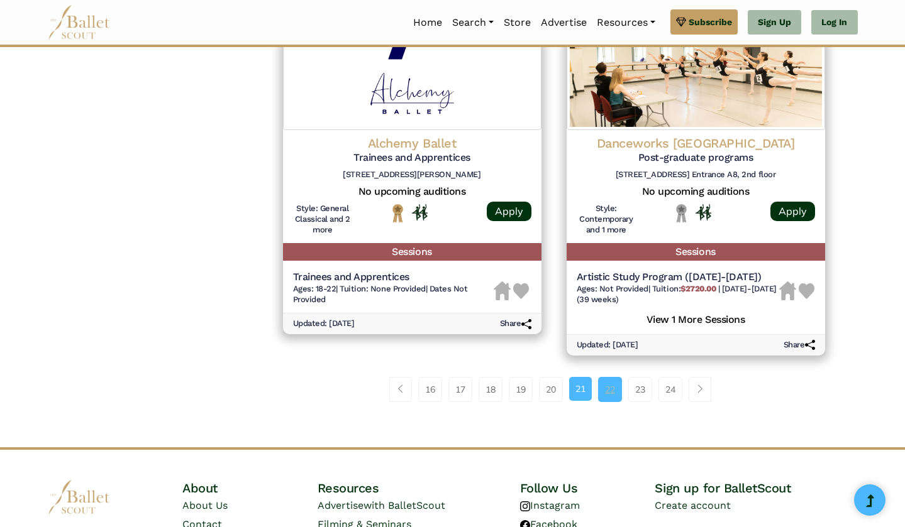
click at [613, 377] on link "22" at bounding box center [610, 389] width 24 height 25
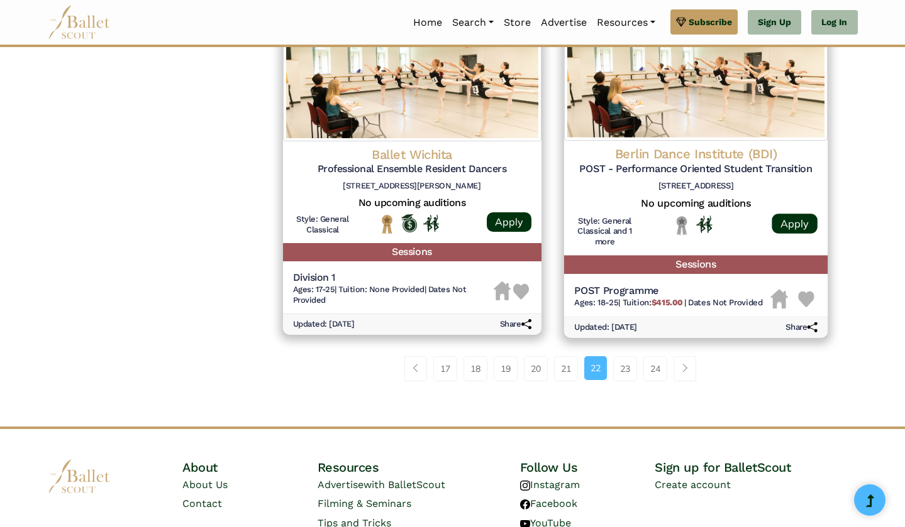
scroll to position [1711, 0]
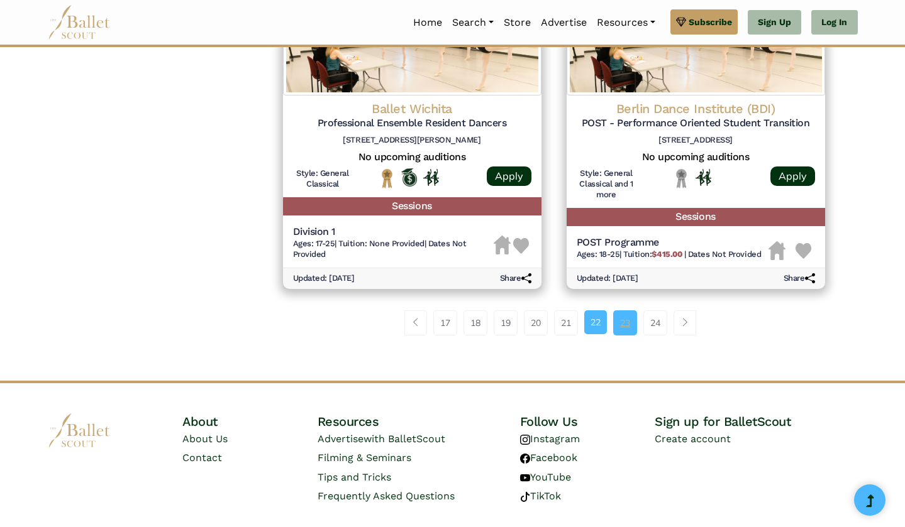
click at [622, 311] on link "23" at bounding box center [625, 323] width 24 height 25
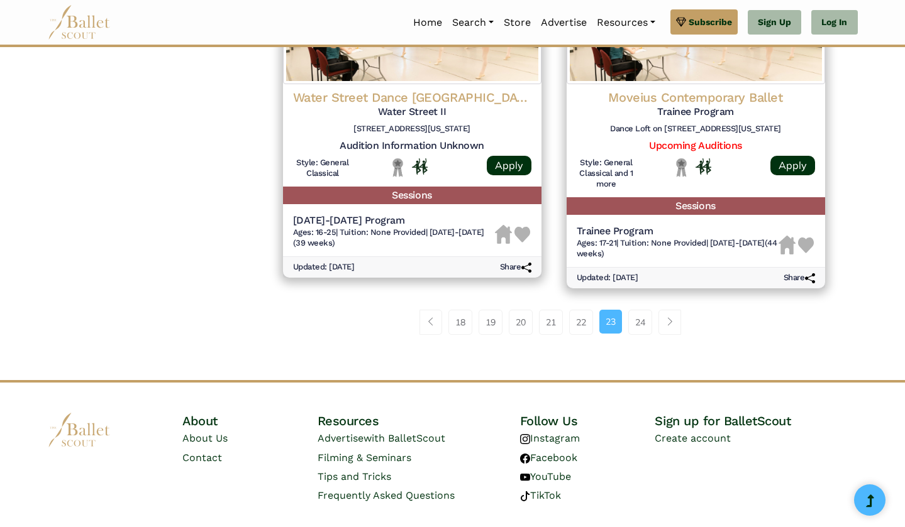
scroll to position [1689, 0]
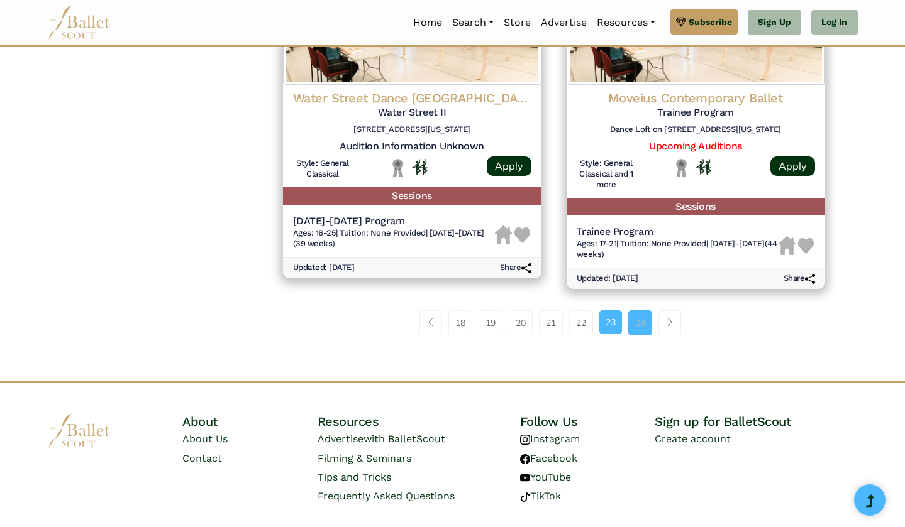
click at [632, 311] on link "24" at bounding box center [640, 323] width 24 height 25
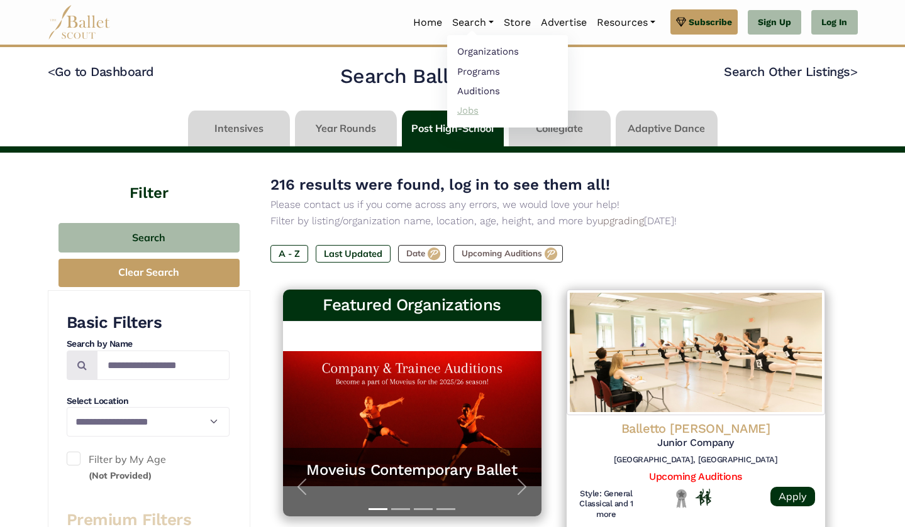
click at [463, 112] on link "Jobs" at bounding box center [507, 110] width 121 height 19
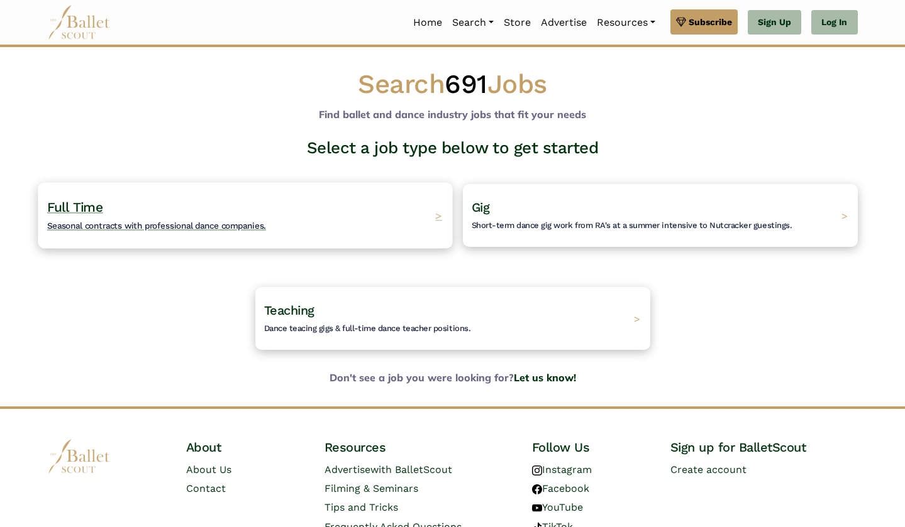
click at [240, 222] on span "Seasonal contracts with professional dance companies." at bounding box center [156, 226] width 219 height 10
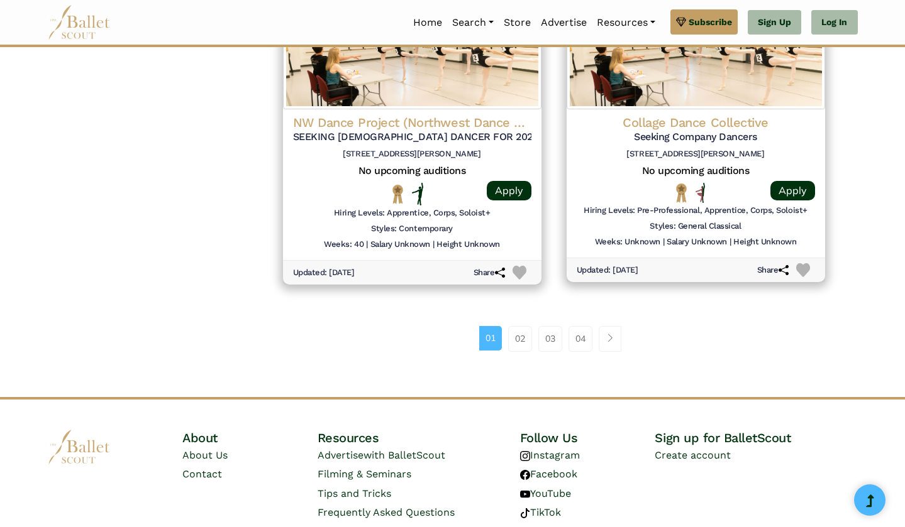
scroll to position [1661, 0]
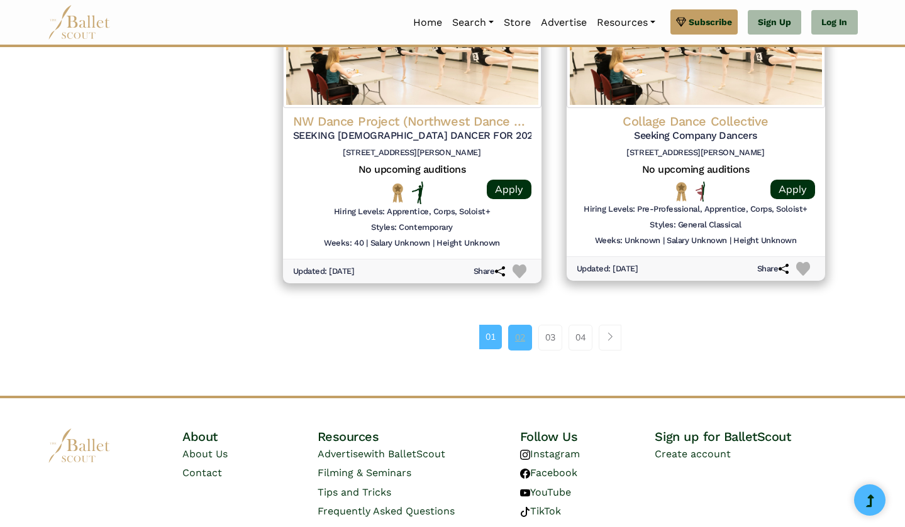
click at [518, 325] on link "02" at bounding box center [520, 337] width 24 height 25
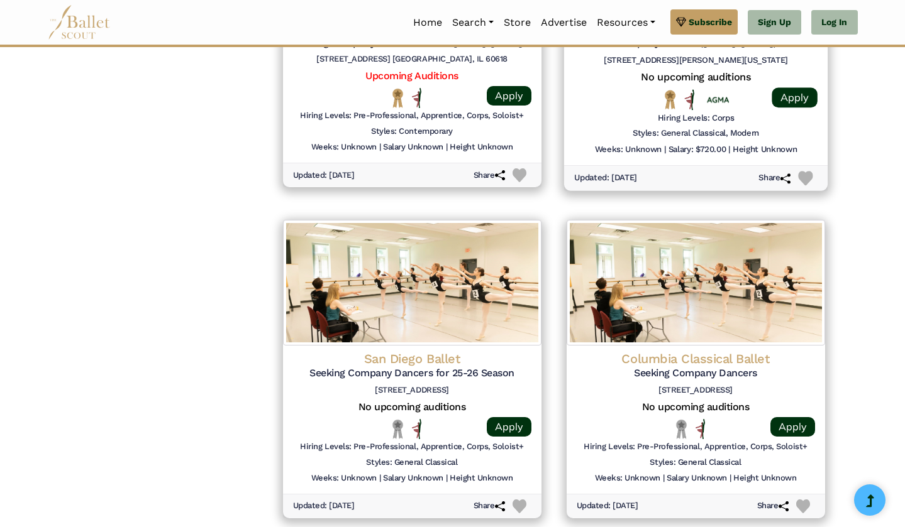
scroll to position [1577, 0]
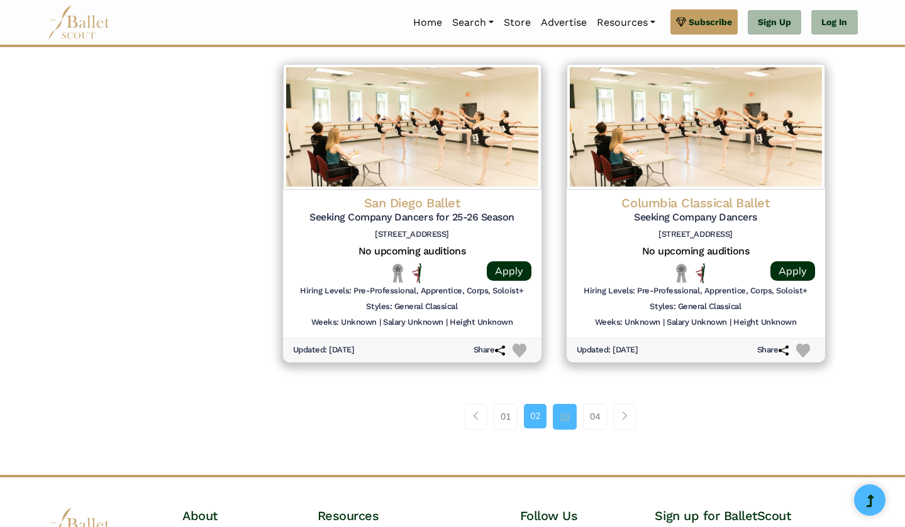
click at [568, 404] on link "03" at bounding box center [565, 416] width 24 height 25
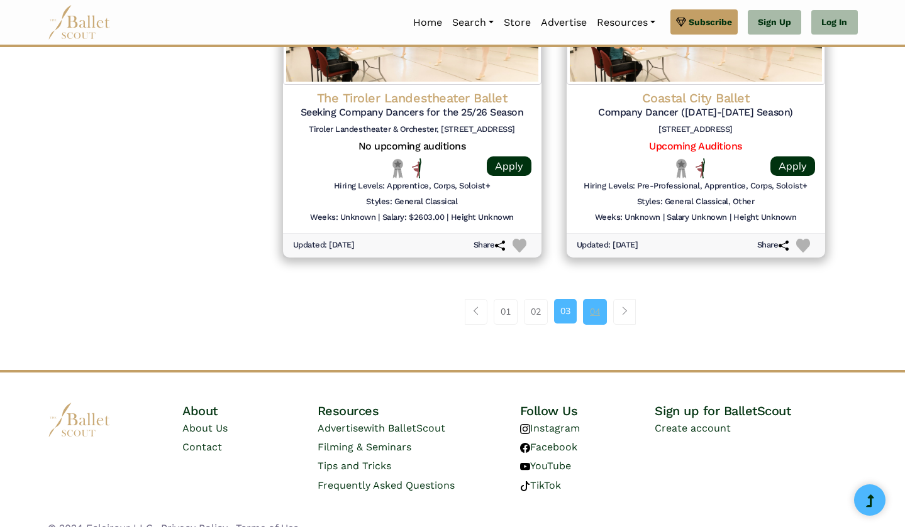
scroll to position [1680, 0]
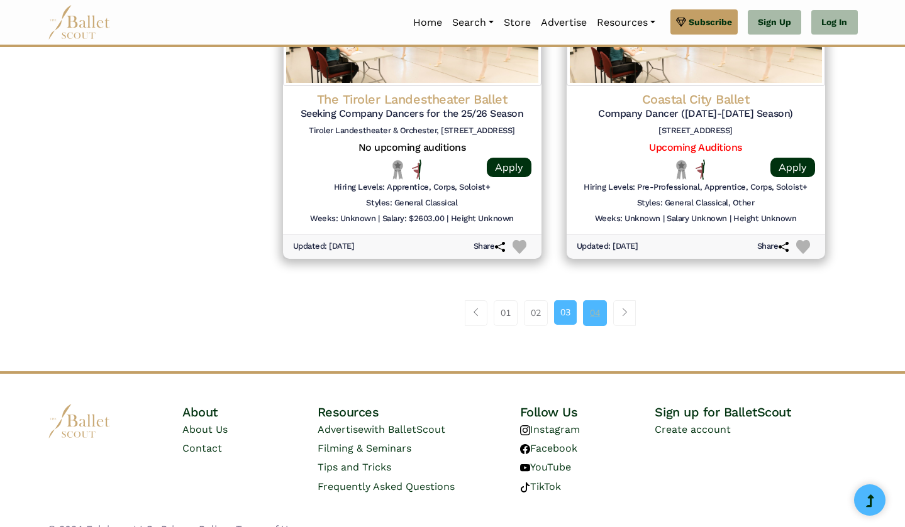
click at [601, 300] on link "04" at bounding box center [595, 312] width 24 height 25
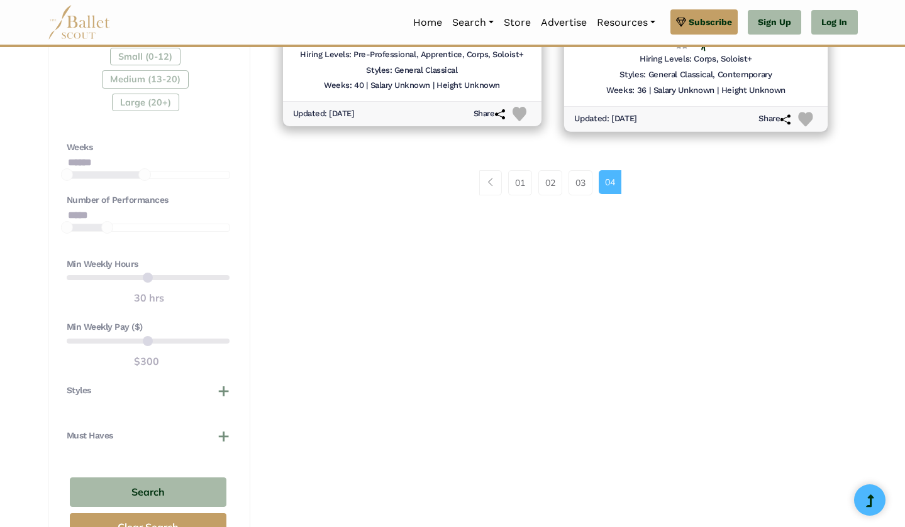
scroll to position [1012, 0]
